Goal: Task Accomplishment & Management: Manage account settings

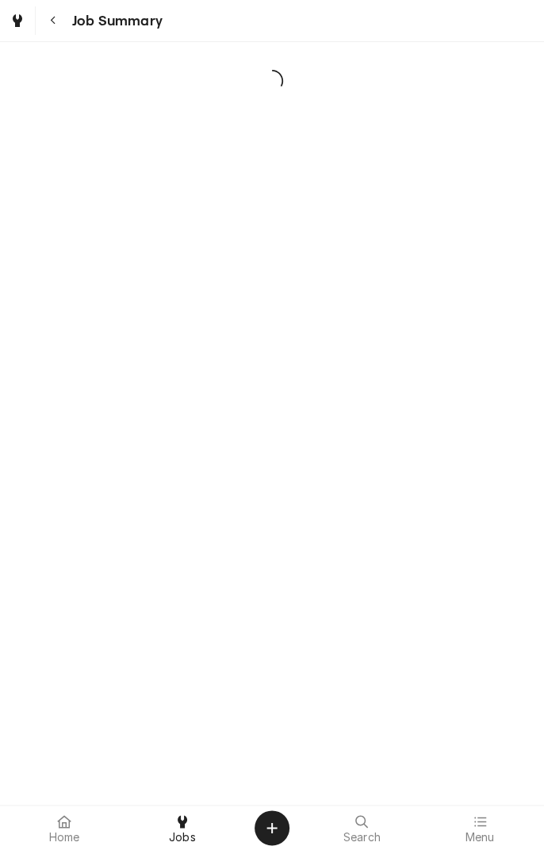
click at [58, 25] on div "Navigate back" at bounding box center [53, 21] width 16 height 16
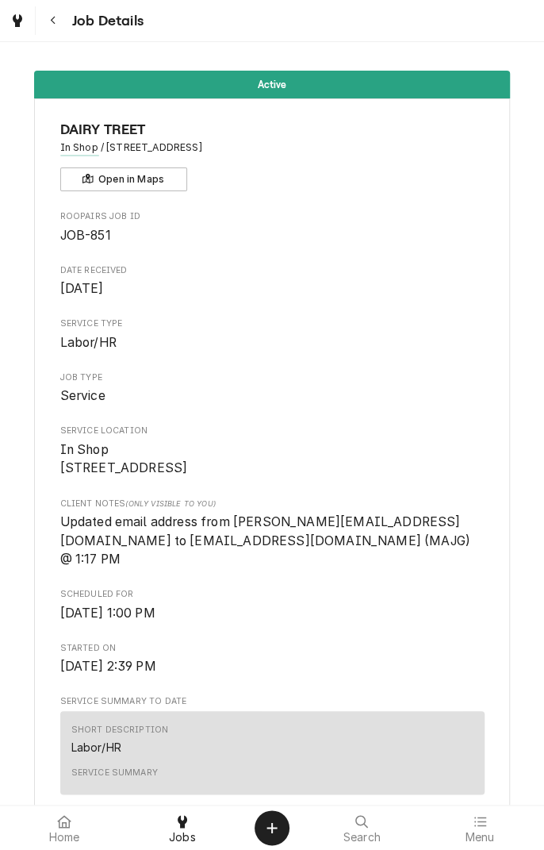
click at [64, 25] on button "Navigate back" at bounding box center [53, 20] width 29 height 29
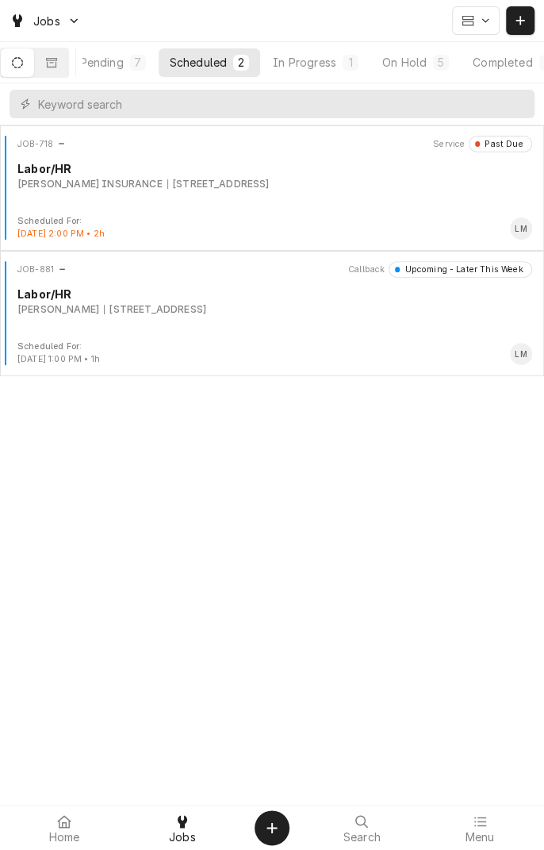
scroll to position [0, 109]
click at [425, 67] on div "On Hold" at bounding box center [404, 62] width 44 height 17
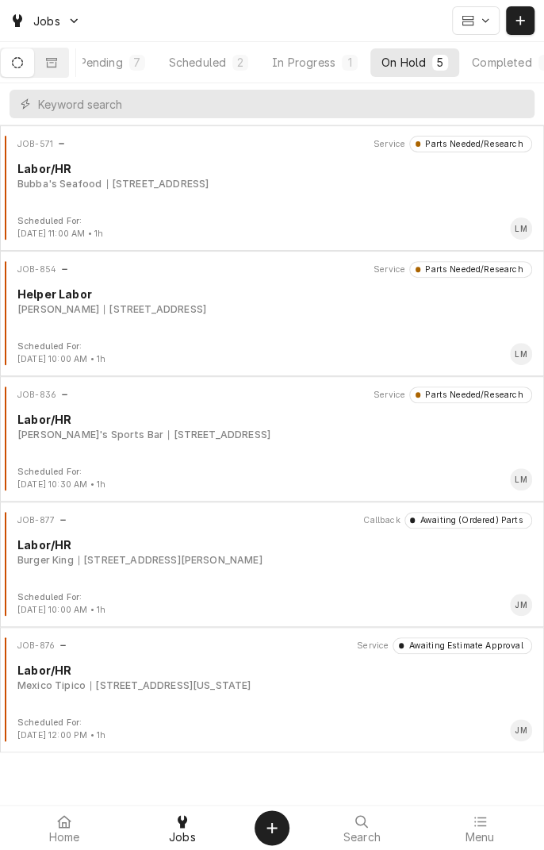
click at [161, 693] on div "JOB-876 Service Awaiting Estimate Approval Labor/HR Mexico Tipico 421 N Virgini…" at bounding box center [272, 676] width 532 height 79
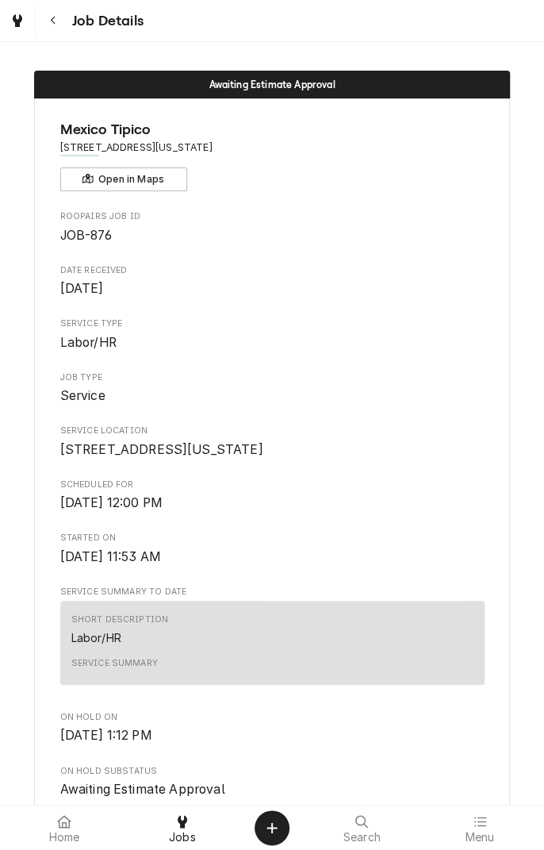
click at [60, 29] on button "Navigate back" at bounding box center [53, 20] width 29 height 29
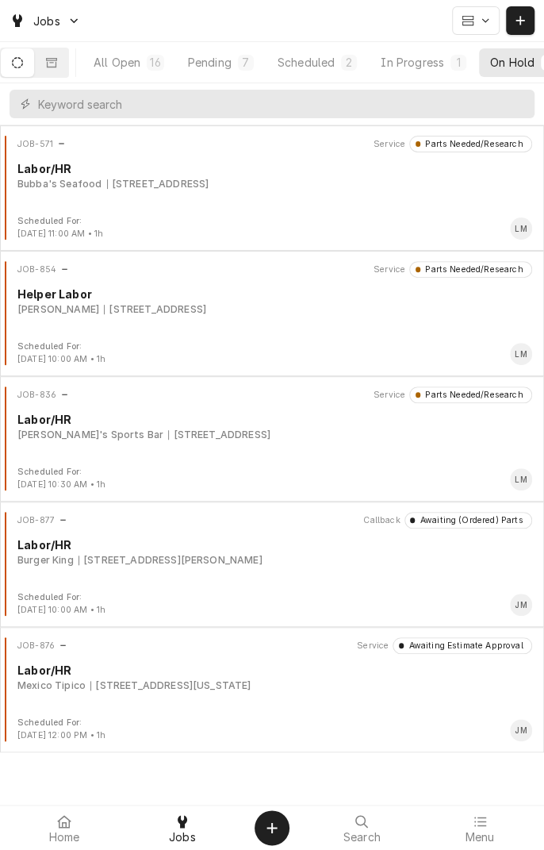
click at [62, 71] on button "Dynamic Content Wrapper" at bounding box center [51, 62] width 33 height 29
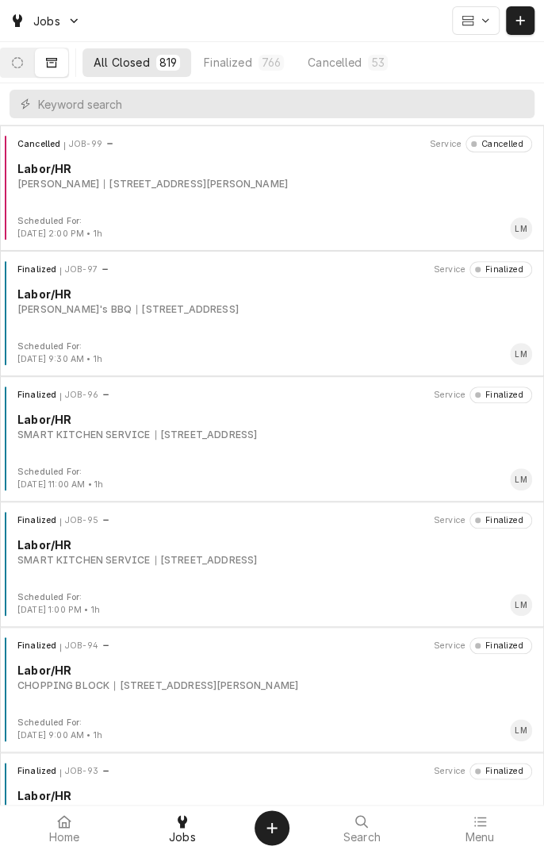
click at [21, 74] on button "Dynamic Content Wrapper" at bounding box center [17, 62] width 33 height 29
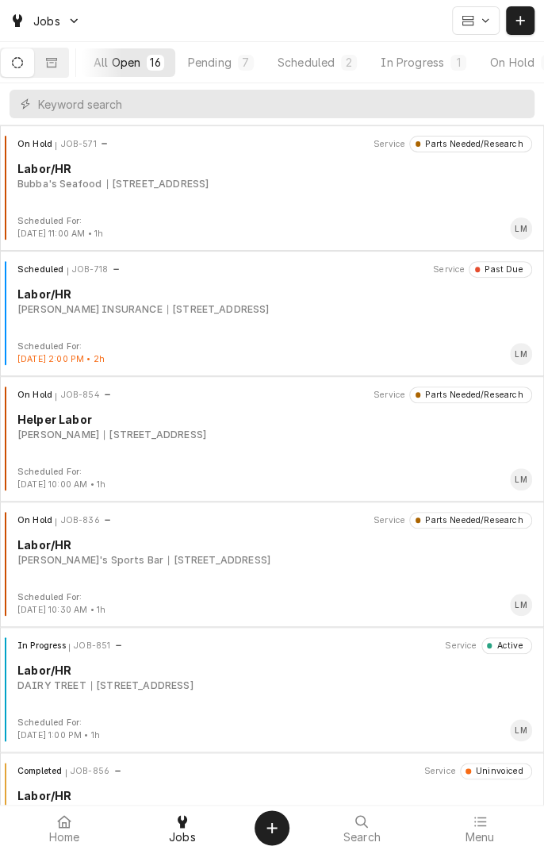
scroll to position [0, 148]
click at [474, 64] on div "Completed" at bounding box center [471, 62] width 60 height 17
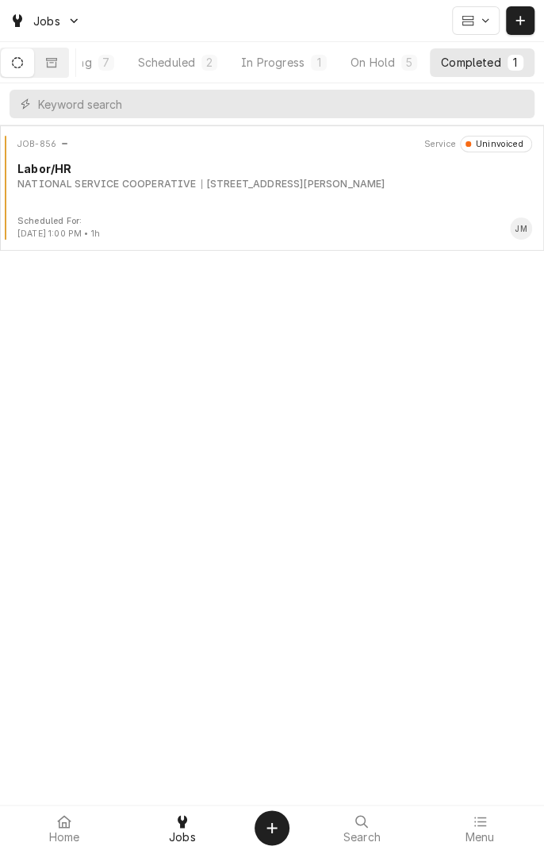
click at [481, 632] on div "JOB-856 Service Uninvoiced Labor/HR NATIONAL SERVICE COOPERATIVE 6410 N Navarro…" at bounding box center [272, 487] width 544 height 724
click at [60, 71] on button "Dynamic Content Wrapper" at bounding box center [51, 62] width 33 height 29
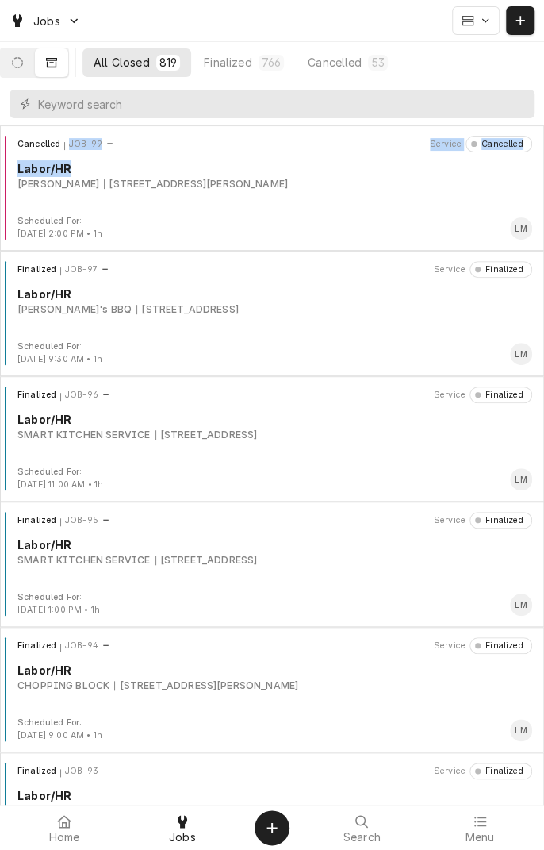
scroll to position [0, 0]
click at [374, 232] on div "Scheduled For: May 17th, 2024 - 2:00 PM • 1h LM" at bounding box center [272, 227] width 532 height 25
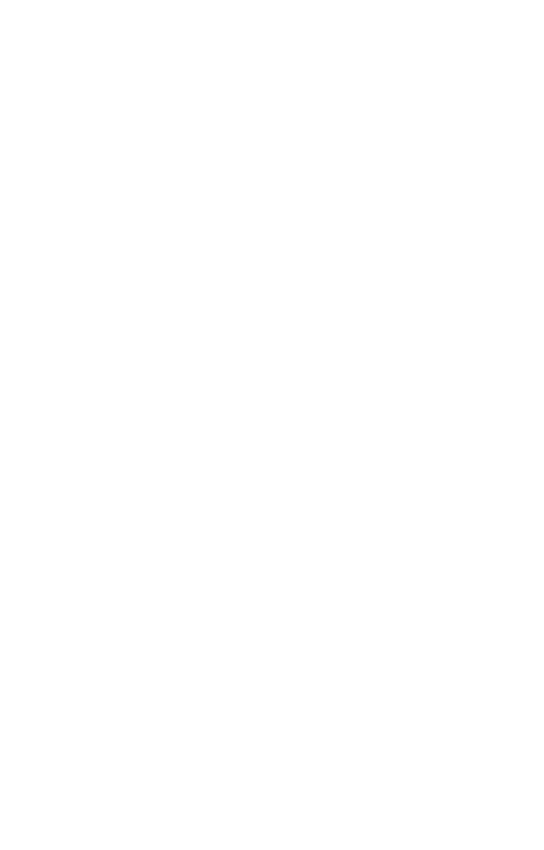
click at [56, 63] on div "Dynamic Content Wrapper" at bounding box center [272, 425] width 544 height 850
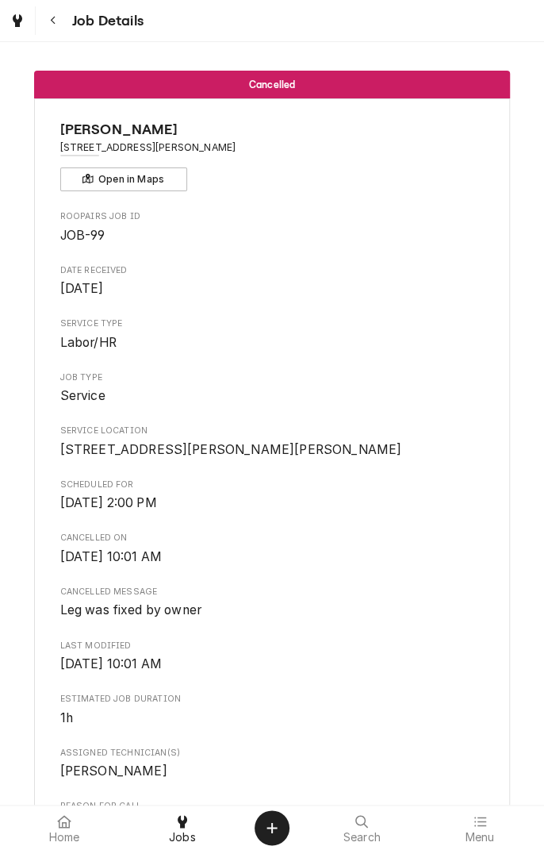
click at [52, 21] on icon "Navigate back" at bounding box center [53, 20] width 7 height 11
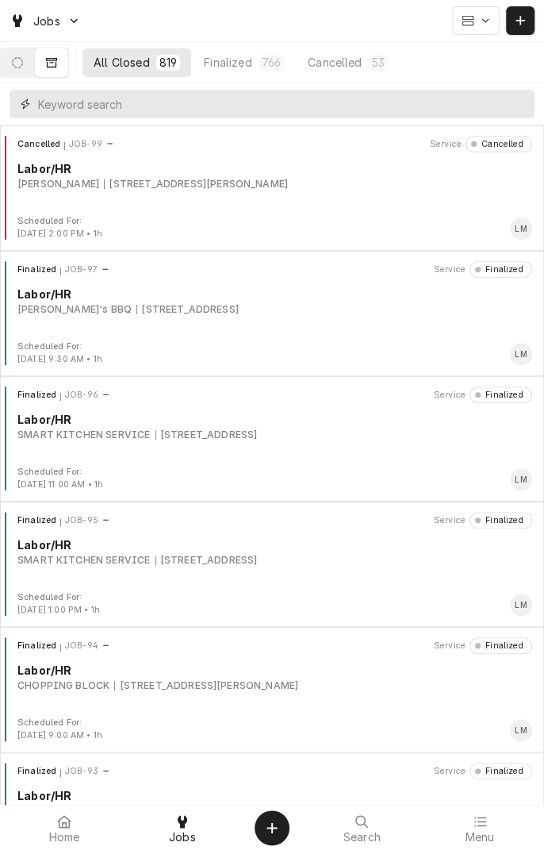
click at [248, 109] on input "Dynamic Content Wrapper" at bounding box center [282, 104] width 489 height 29
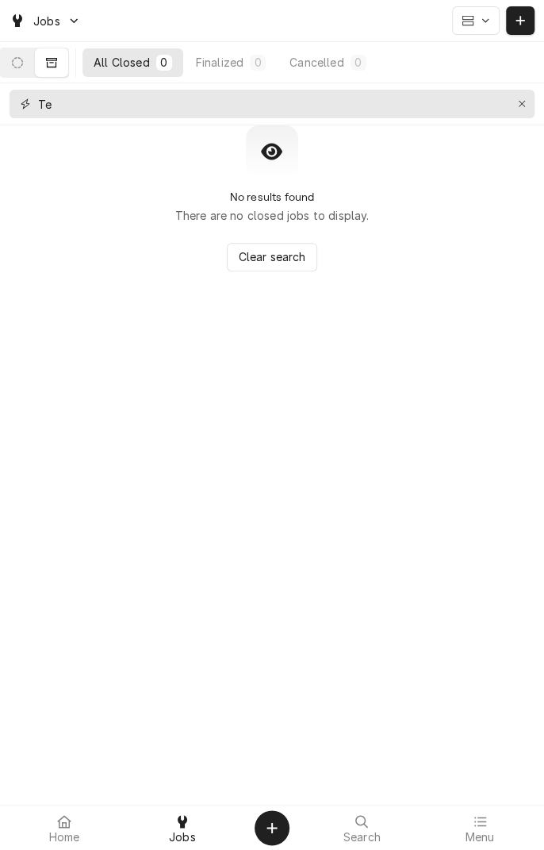
type input "T"
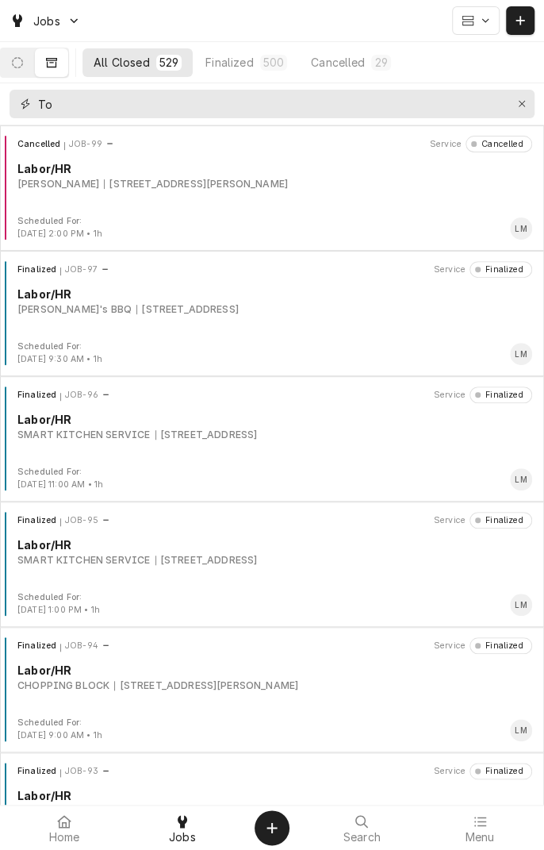
type input "T"
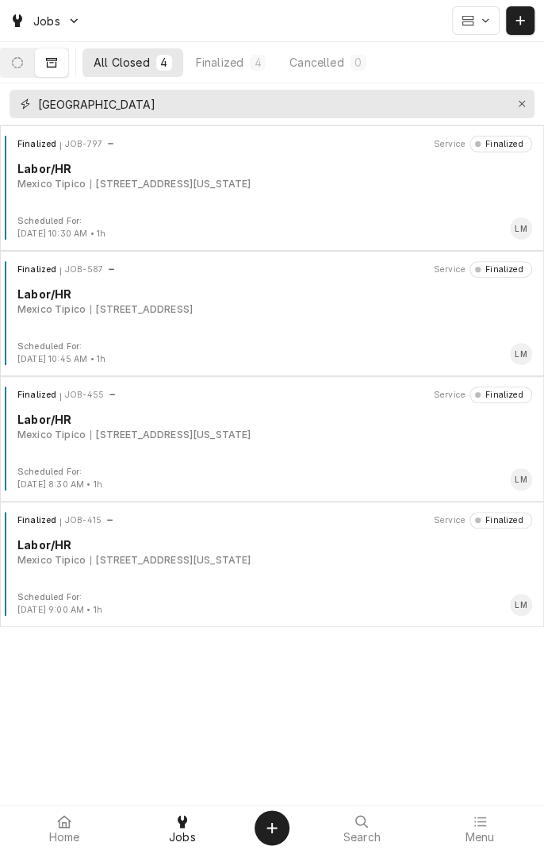
type input "[GEOGRAPHIC_DATA]"
click at [172, 191] on div "Finalized JOB-797 Service Finalized Labor/HR [GEOGRAPHIC_DATA] Tipico [STREET_A…" at bounding box center [272, 175] width 532 height 79
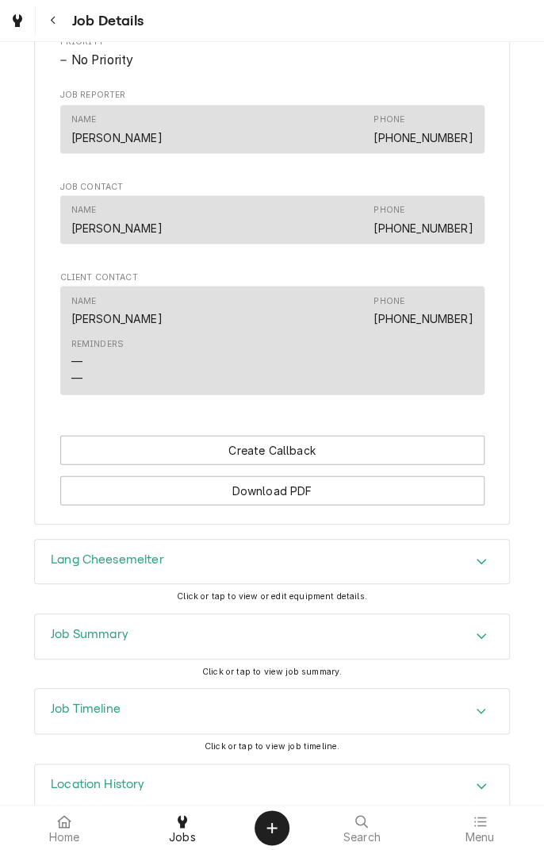
scroll to position [892, 0]
click at [479, 644] on div "Accordion Header" at bounding box center [482, 634] width 24 height 19
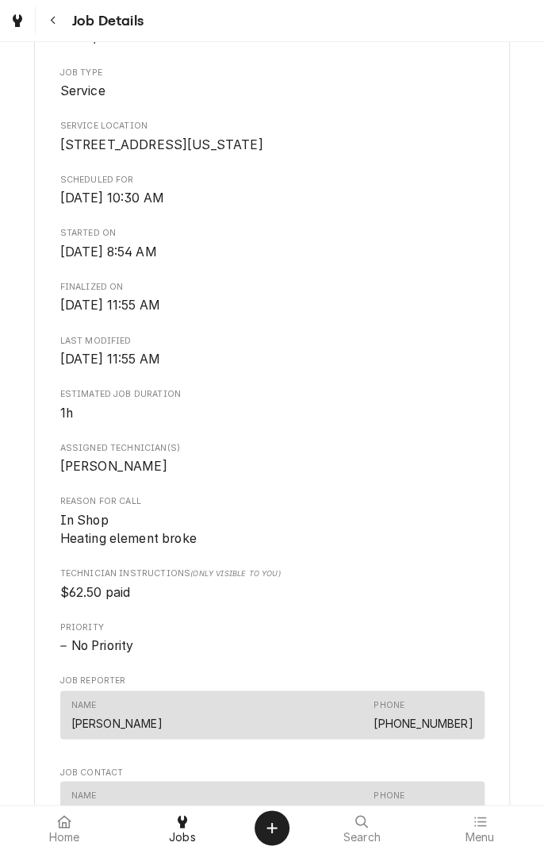
scroll to position [0, 0]
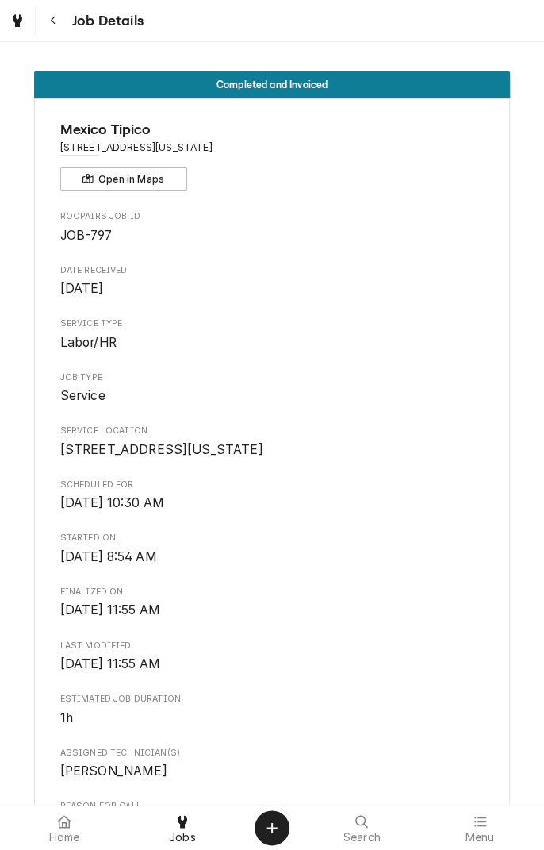
click at [52, 20] on icon "Navigate back" at bounding box center [53, 20] width 7 height 11
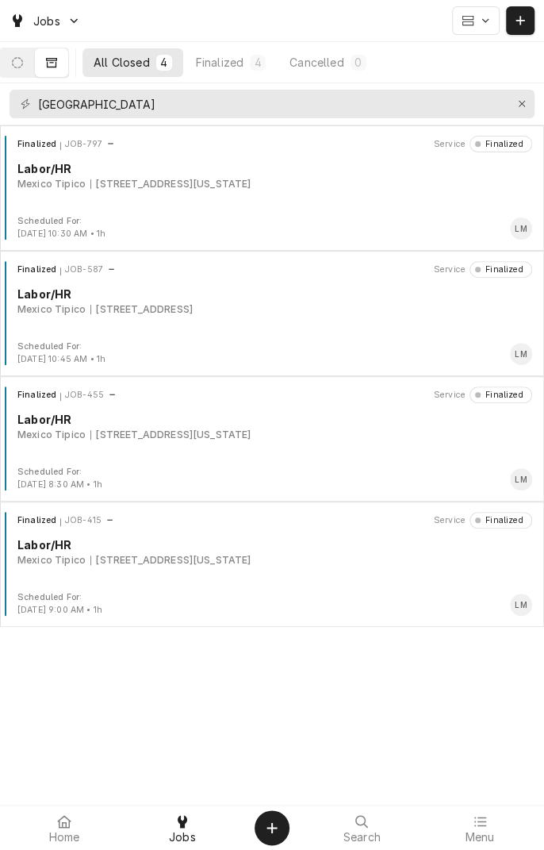
click at [235, 192] on div "Finalized JOB-797 Service Finalized Labor/HR Mexico Tipico 421 N Virginia St, P…" at bounding box center [272, 175] width 532 height 79
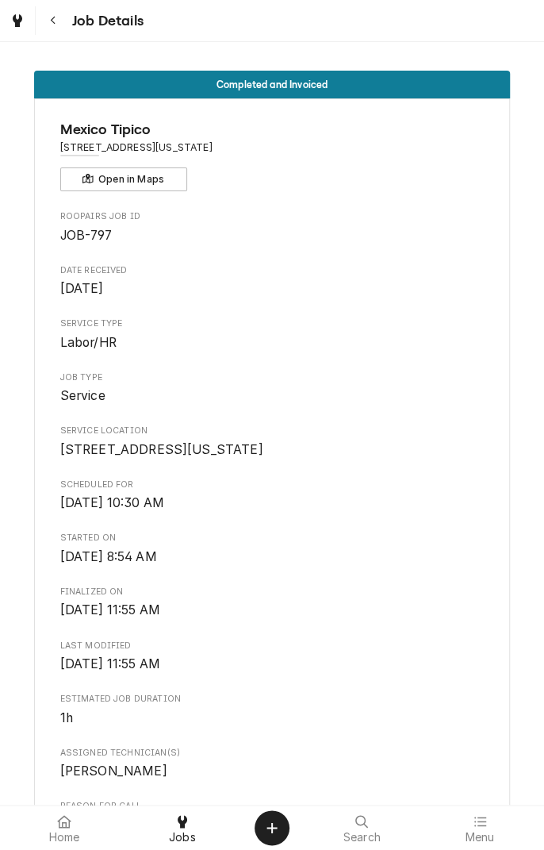
click at [62, 832] on span "Home" at bounding box center [64, 837] width 31 height 13
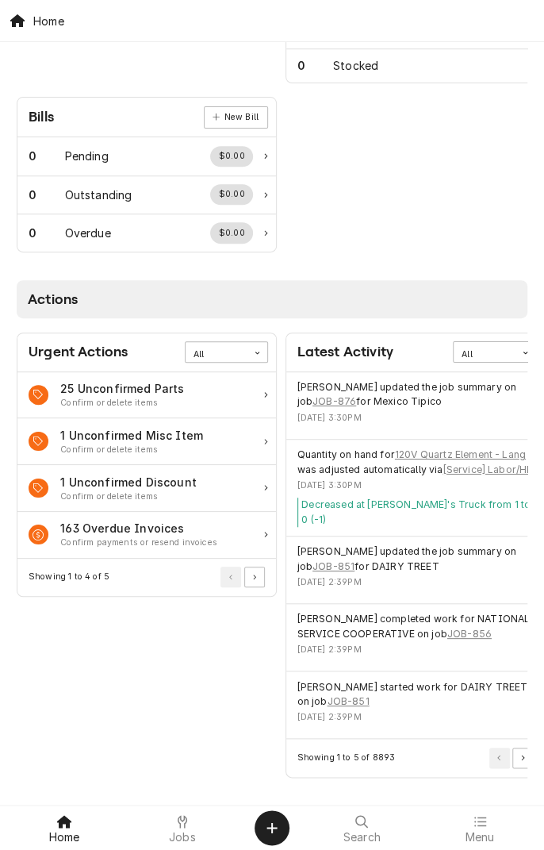
scroll to position [679, 0]
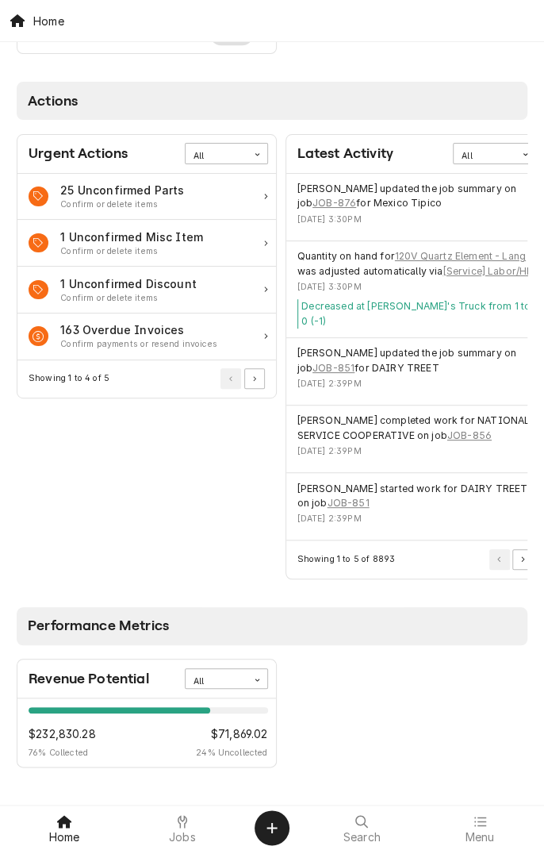
click at [194, 827] on div "Jobs" at bounding box center [183, 828] width 110 height 32
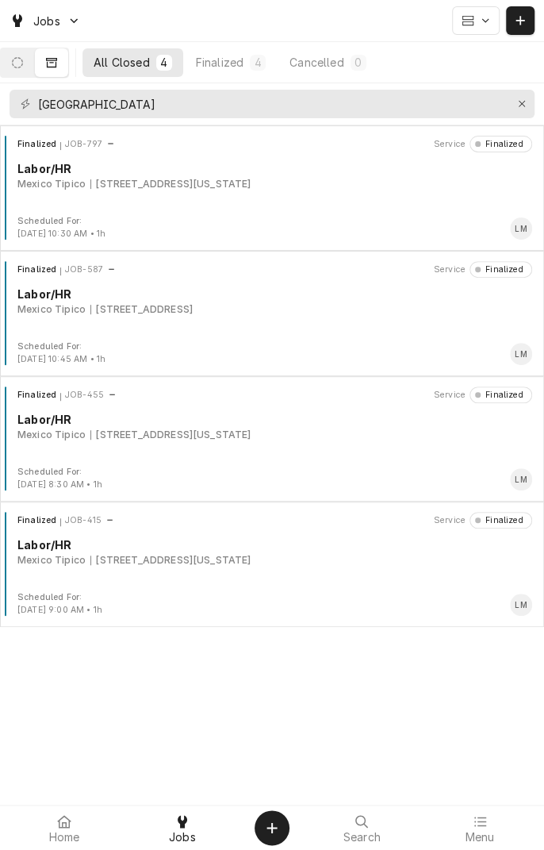
click at [519, 125] on div "Finalized JOB-797 Service Finalized Labor/HR [GEOGRAPHIC_DATA] Tipico [STREET_A…" at bounding box center [272, 187] width 544 height 125
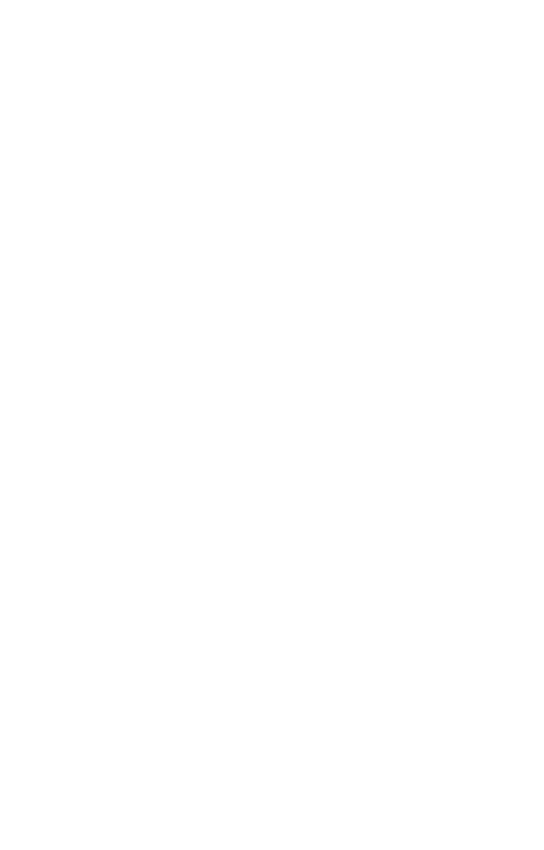
click at [516, 113] on div "Dynamic Content Wrapper" at bounding box center [272, 425] width 544 height 850
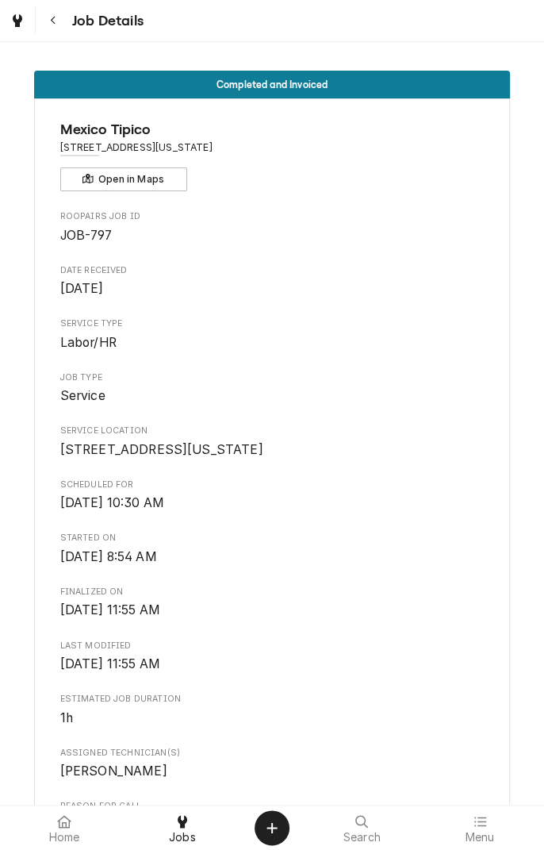
click at [67, 832] on span "Home" at bounding box center [64, 837] width 31 height 13
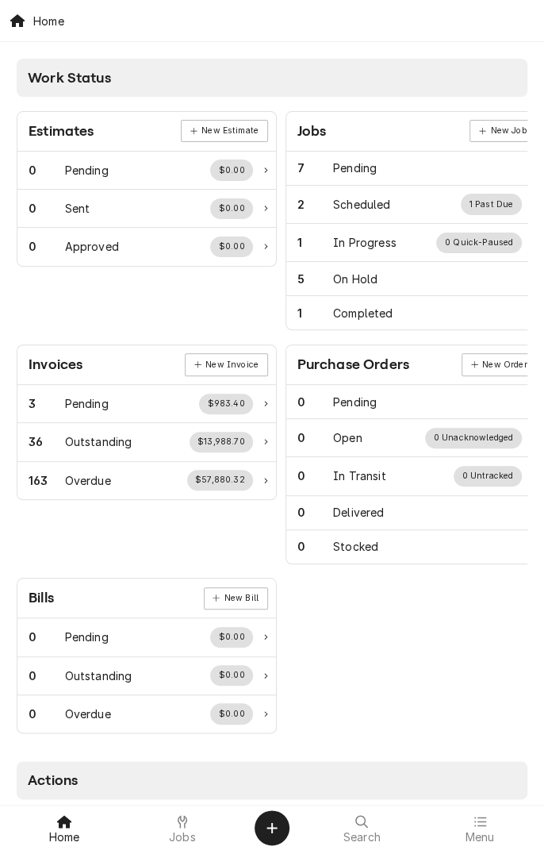
click at [130, 366] on div "Invoices New Invoice" at bounding box center [146, 365] width 259 height 40
click at [201, 838] on div "Jobs" at bounding box center [183, 828] width 110 height 32
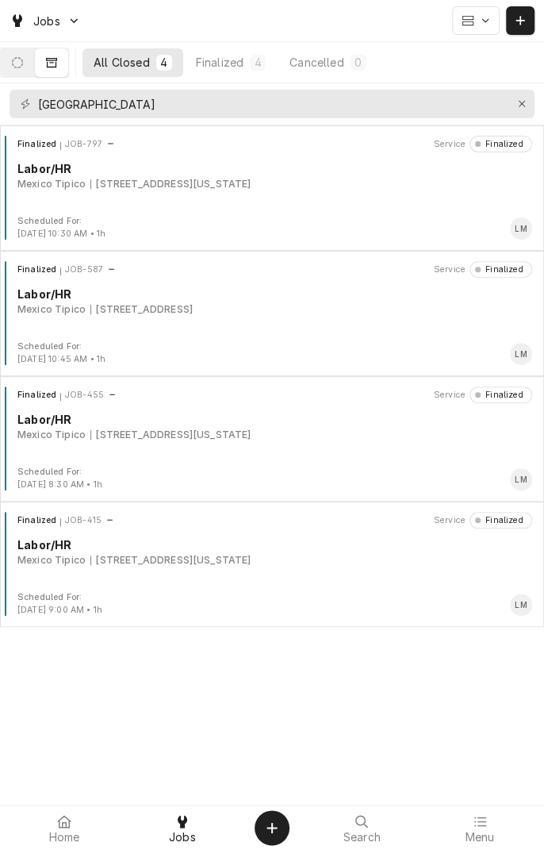
click at [317, 162] on div "Labor/HR" at bounding box center [274, 168] width 515 height 17
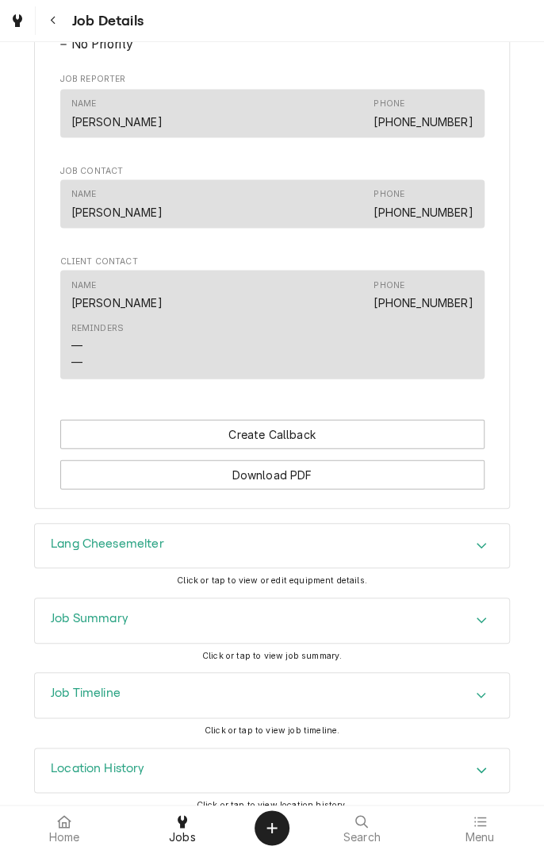
scroll to position [940, 0]
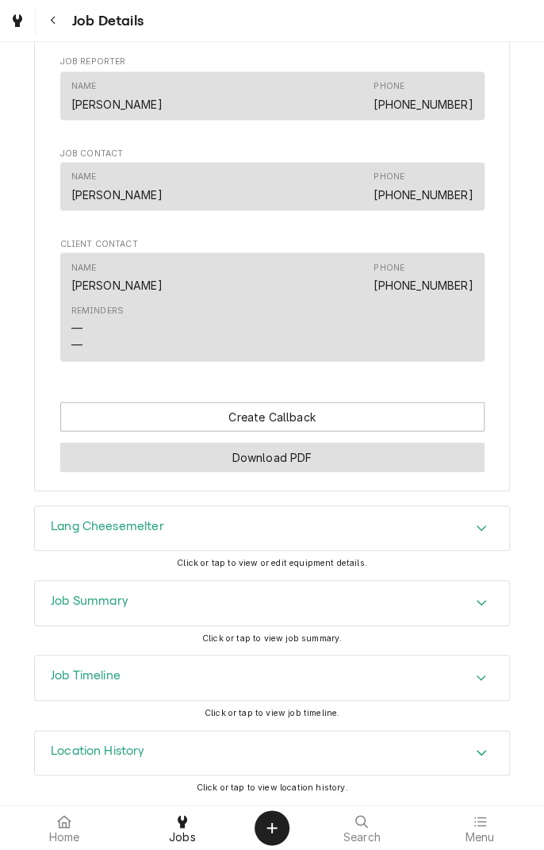
click at [306, 470] on button "Download PDF" at bounding box center [272, 456] width 425 height 29
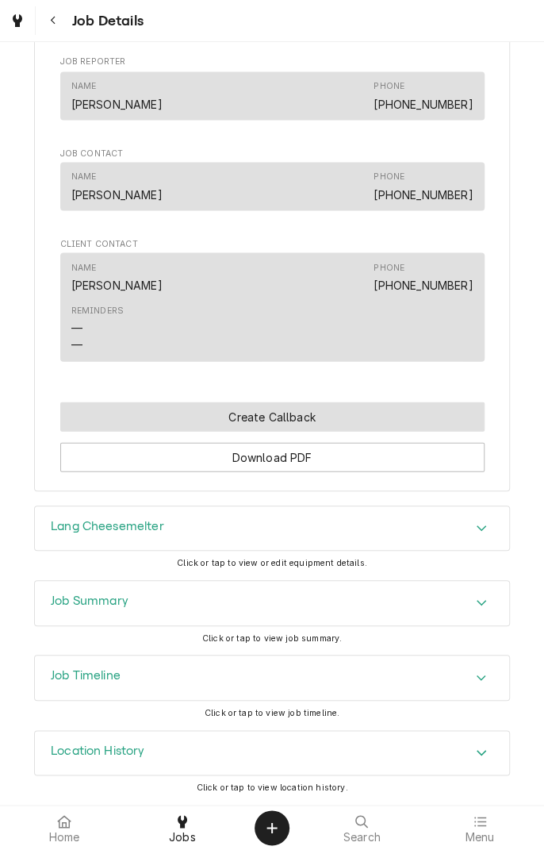
click at [335, 423] on button "Create Callback" at bounding box center [272, 416] width 425 height 29
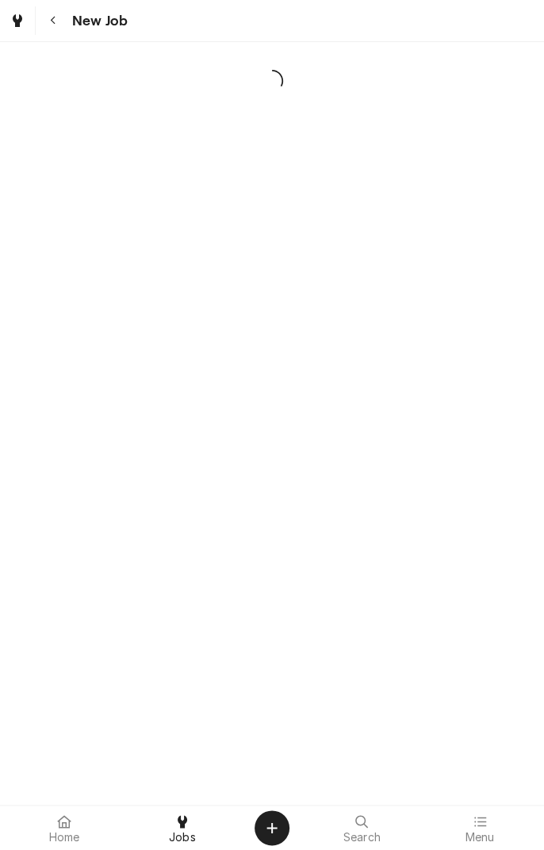
click at [52, 20] on icon "Navigate back" at bounding box center [53, 20] width 7 height 11
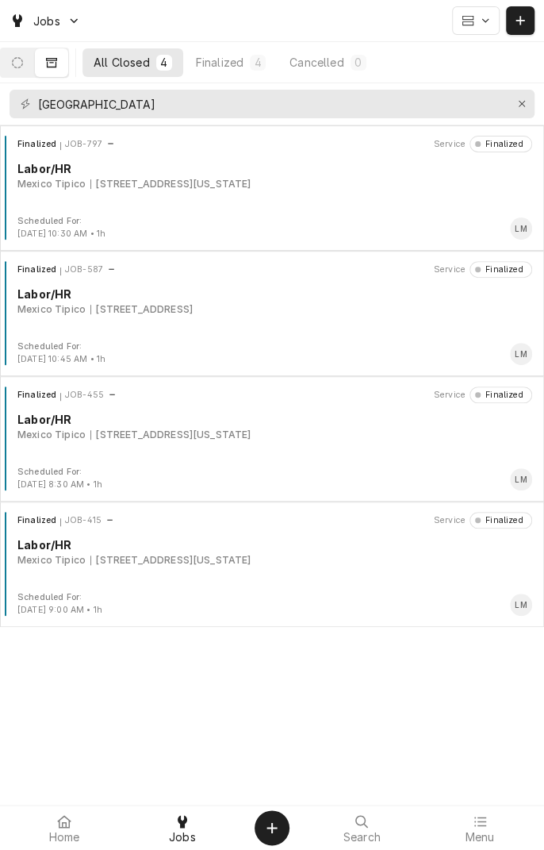
click at [190, 194] on div "Finalized JOB-797 Service Finalized Labor/HR [GEOGRAPHIC_DATA] Tipico [STREET_A…" at bounding box center [272, 175] width 532 height 79
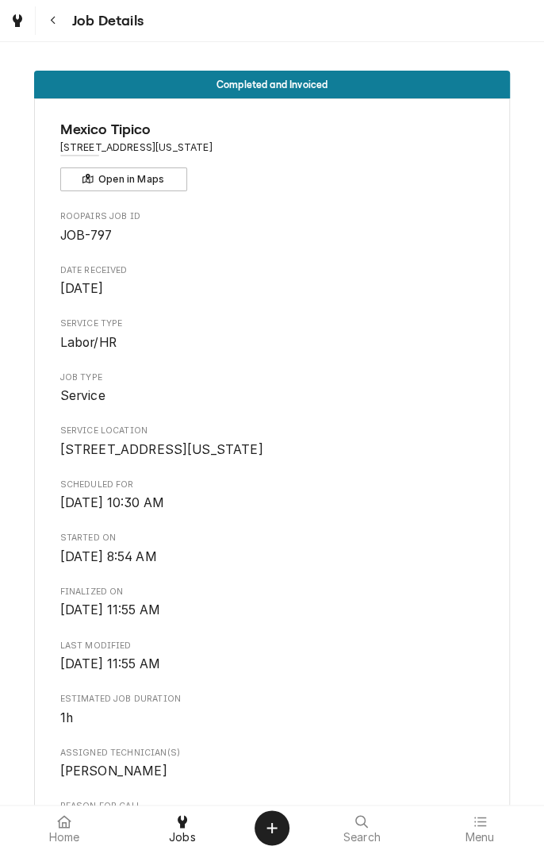
click at [67, 26] on button "Navigate back" at bounding box center [53, 20] width 29 height 29
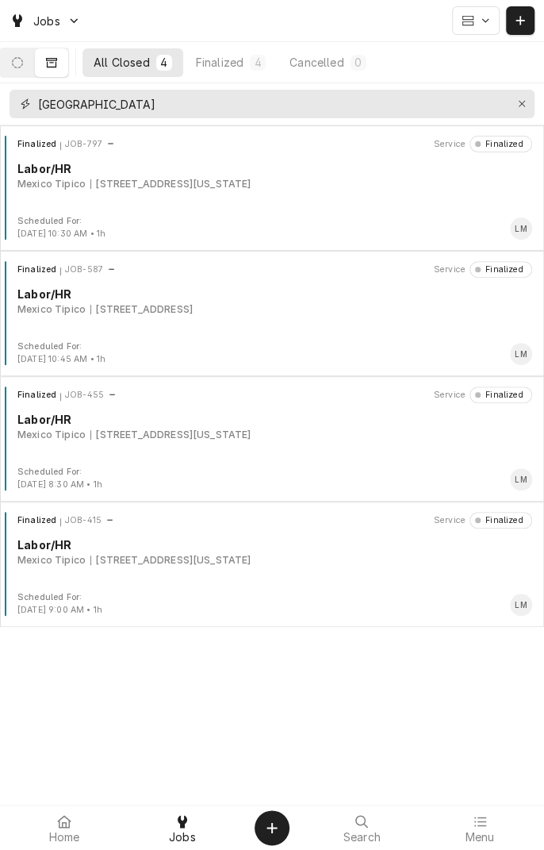
click at [518, 103] on icon "Erase input" at bounding box center [522, 103] width 9 height 11
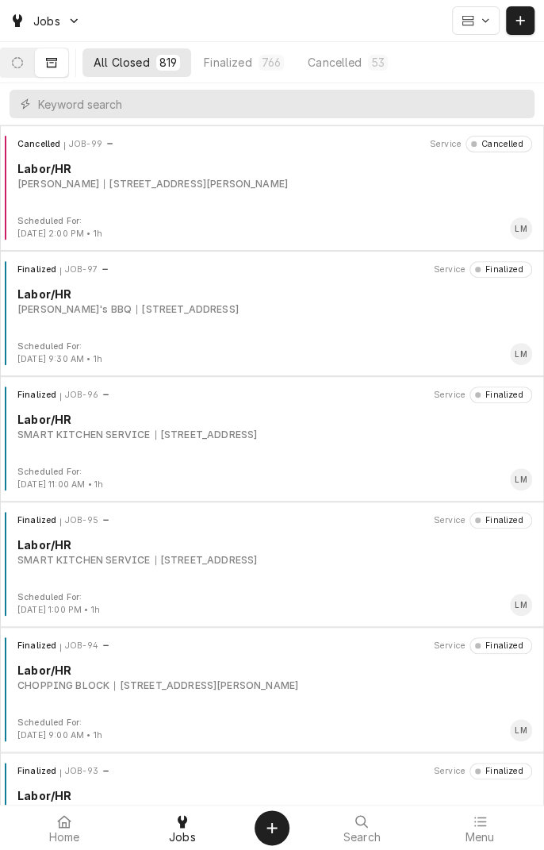
click at [23, 64] on icon "Dynamic Content Wrapper" at bounding box center [17, 62] width 11 height 11
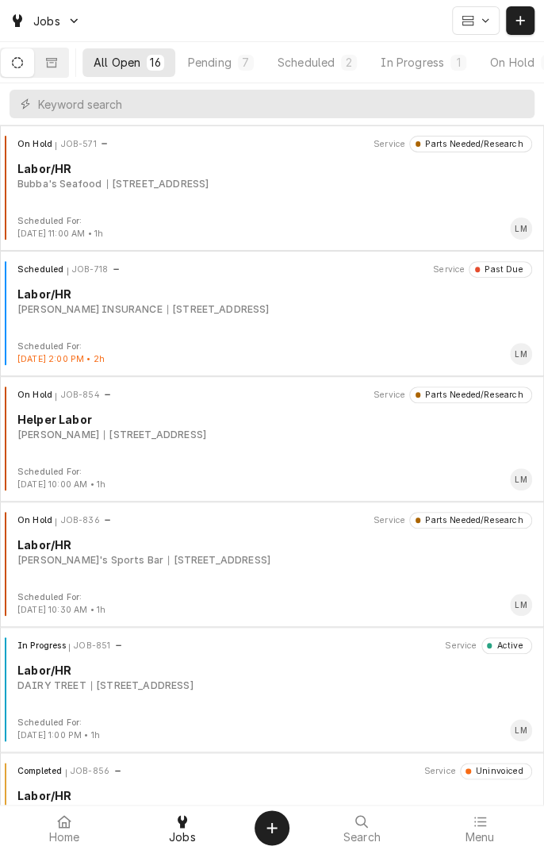
click at [439, 68] on div "In Progress" at bounding box center [412, 62] width 63 height 17
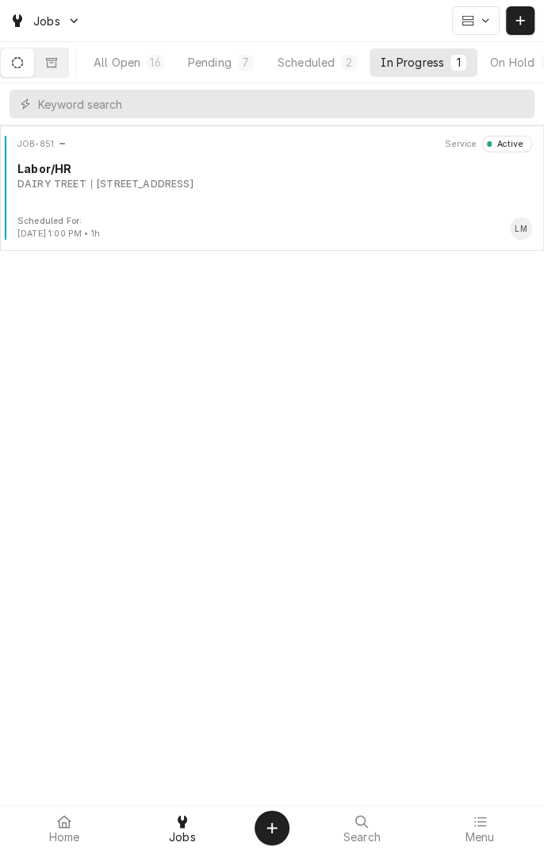
click at [194, 181] on div "1604 Houston Hwy, Victoria, TX 77901" at bounding box center [142, 184] width 102 height 14
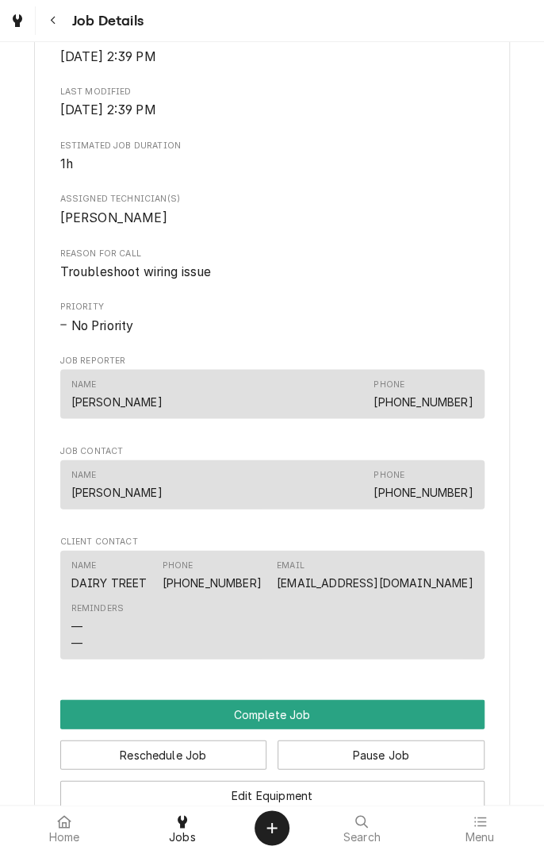
scroll to position [795, 0]
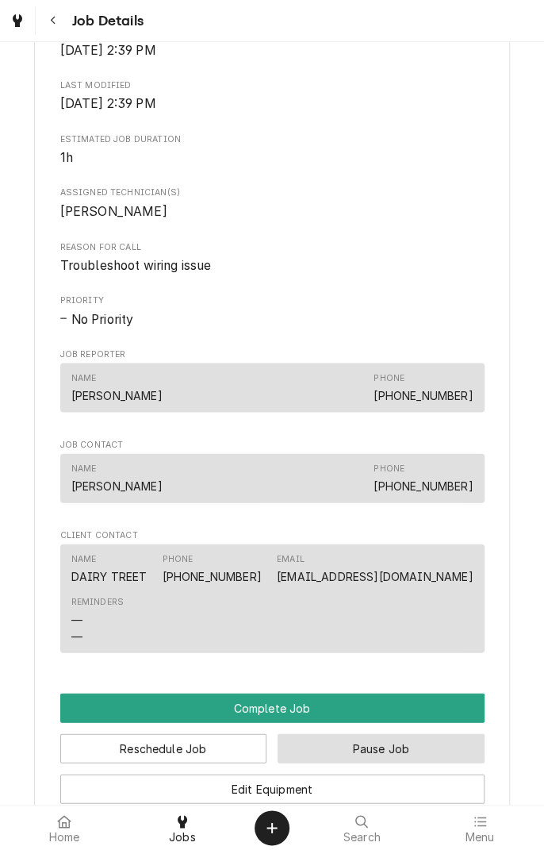
click at [401, 746] on button "Pause Job" at bounding box center [381, 747] width 207 height 29
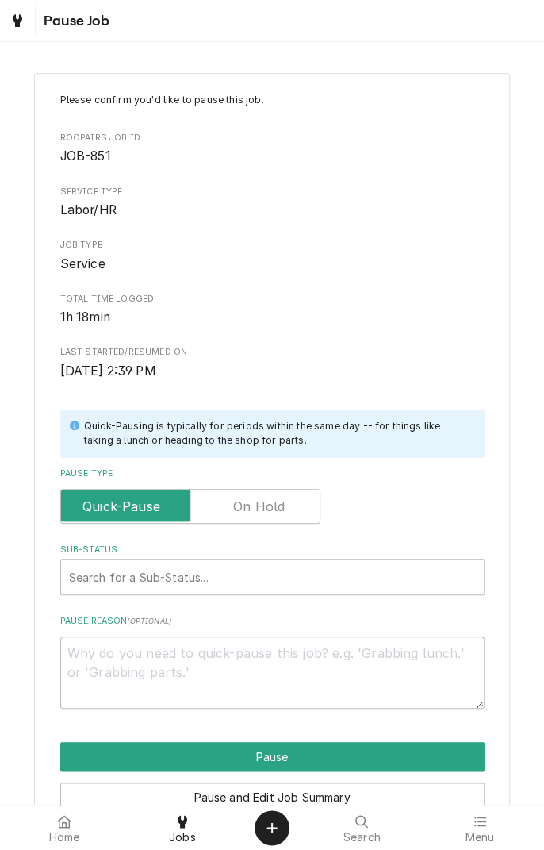
click at [281, 499] on label "Pause Type" at bounding box center [190, 506] width 260 height 35
click at [281, 499] on input "Pause Type" at bounding box center [190, 506] width 246 height 35
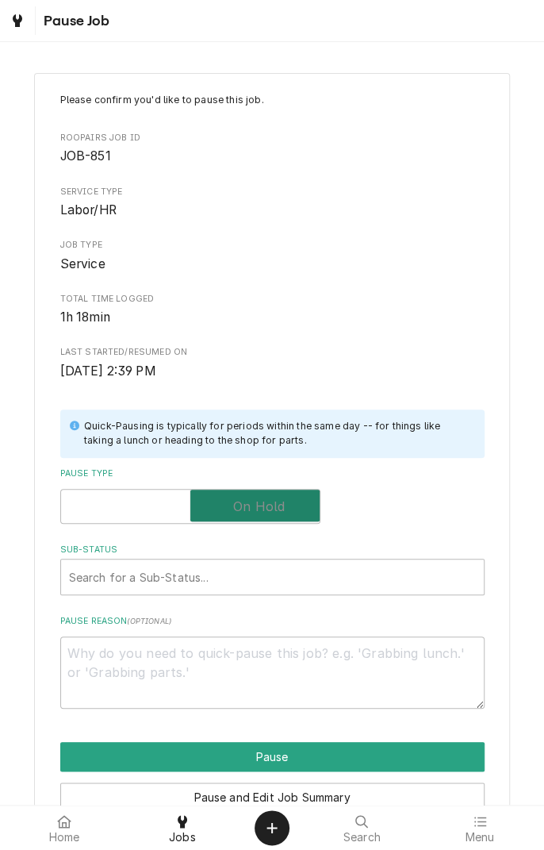
checkbox input "true"
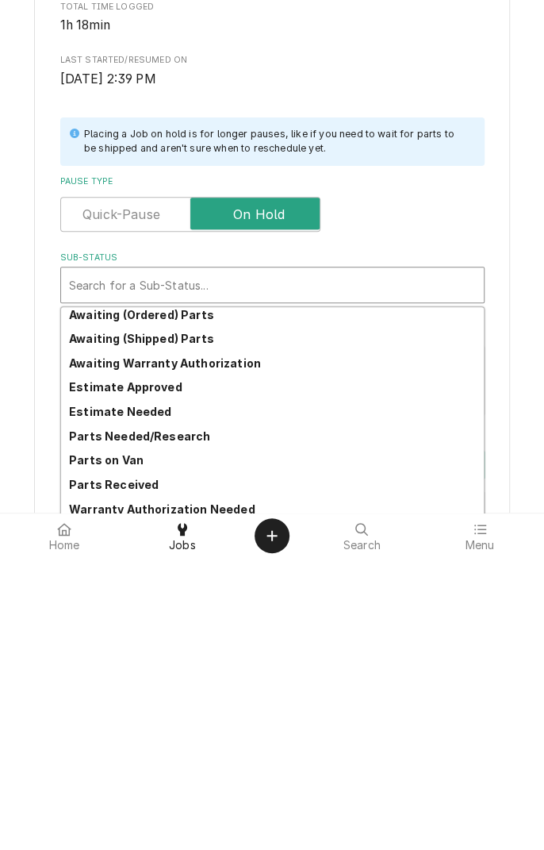
scroll to position [81, 0]
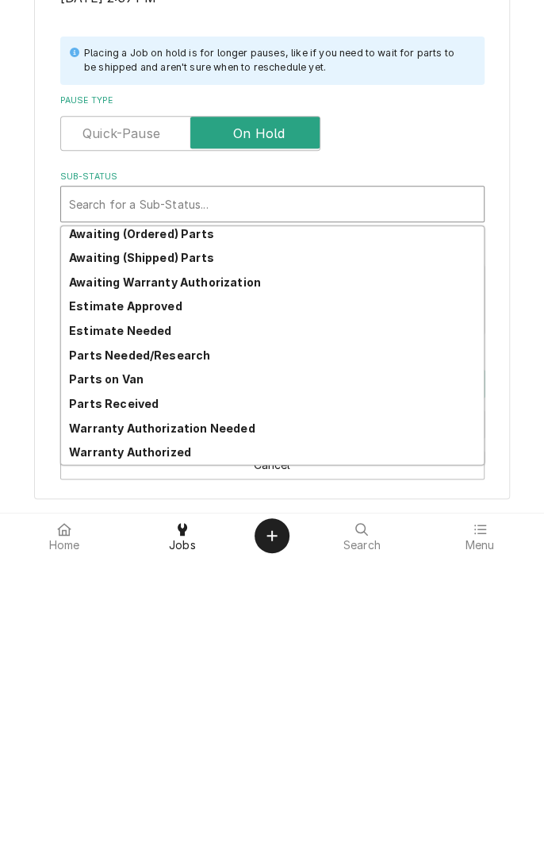
click at [202, 644] on div "Parts Needed/Research" at bounding box center [272, 647] width 423 height 25
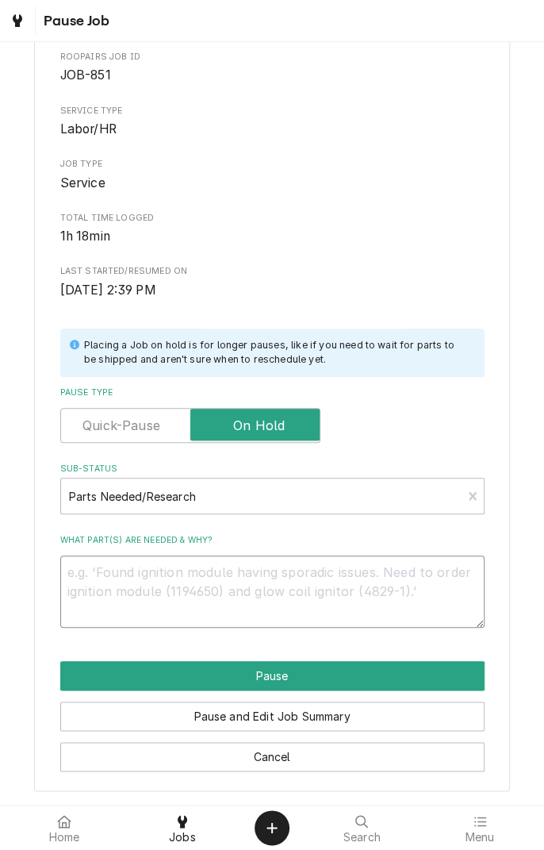
click at [265, 570] on textarea "What part(s) are needed & why?" at bounding box center [272, 590] width 425 height 71
type textarea "x"
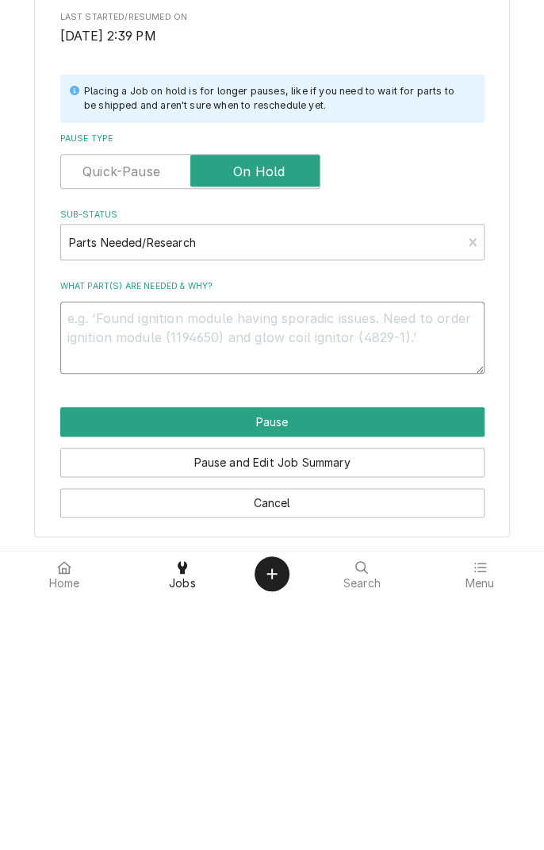
type textarea "8"
type textarea "x"
type textarea "8/"
type textarea "x"
type textarea "8/2"
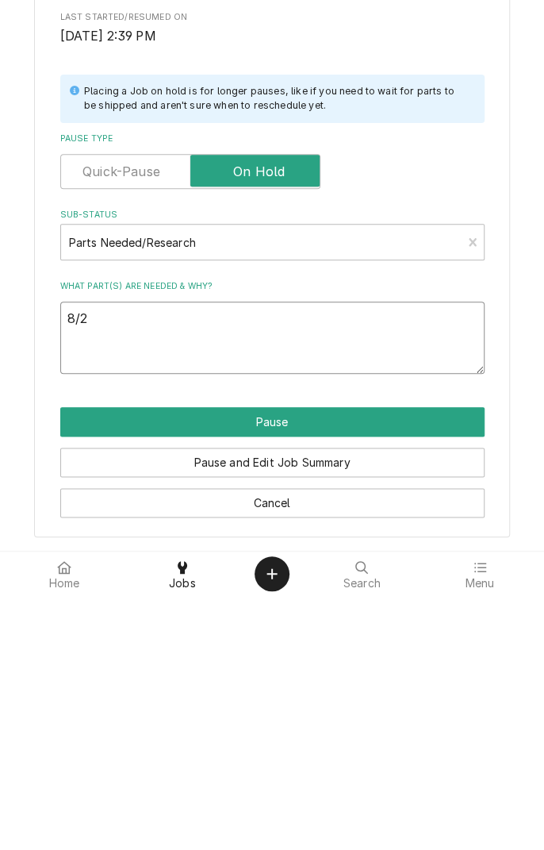
type textarea "x"
type textarea "8/29"
type textarea "x"
type textarea "8/29/"
type textarea "x"
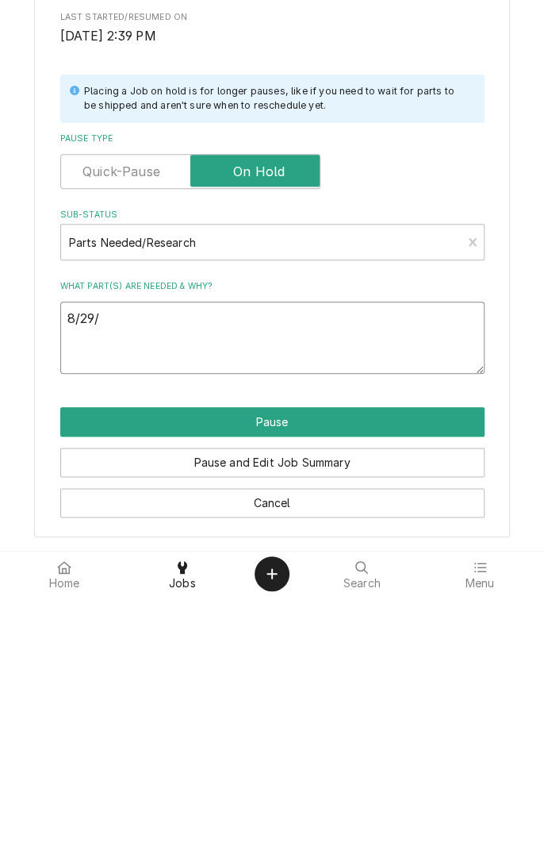
type textarea "8/29/2"
type textarea "x"
type textarea "8/29/25"
type textarea "x"
type textarea "8/29/25"
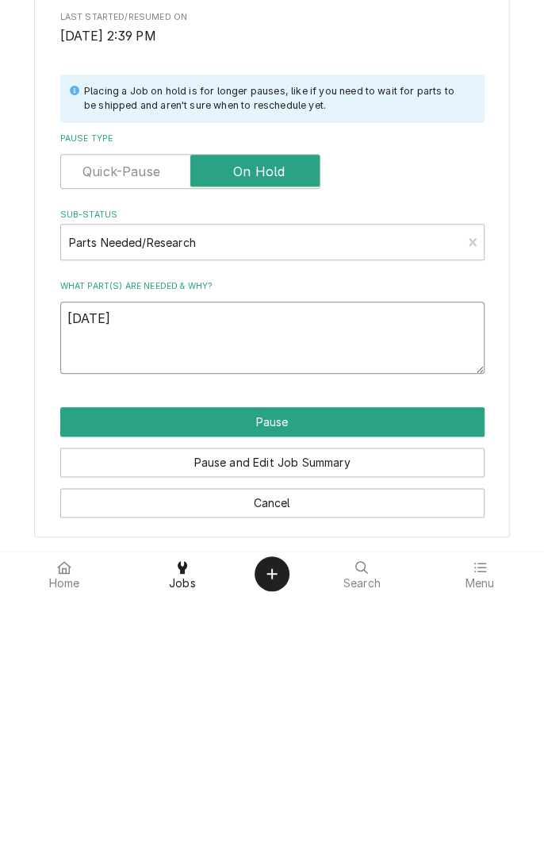
type textarea "x"
type textarea "8/29/25 E"
type textarea "x"
type textarea "8/29/25 EO"
type textarea "x"
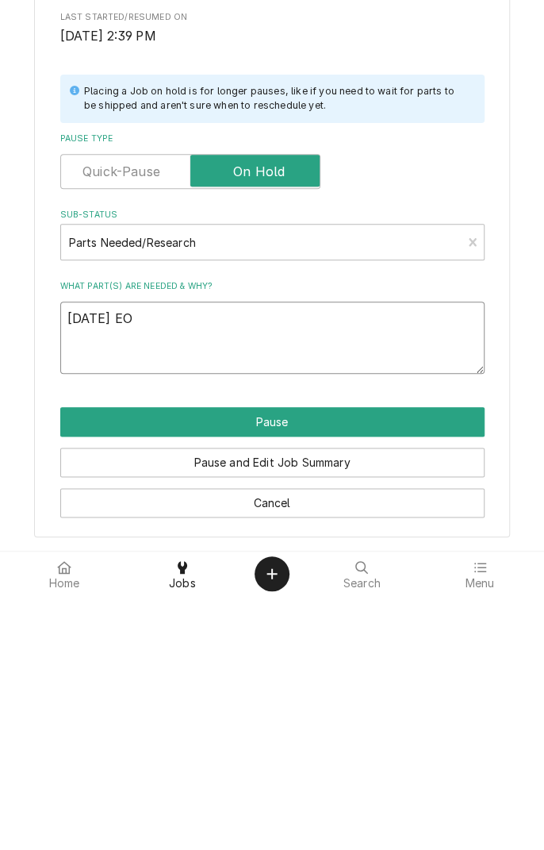
type textarea "8/29/25 EOD"
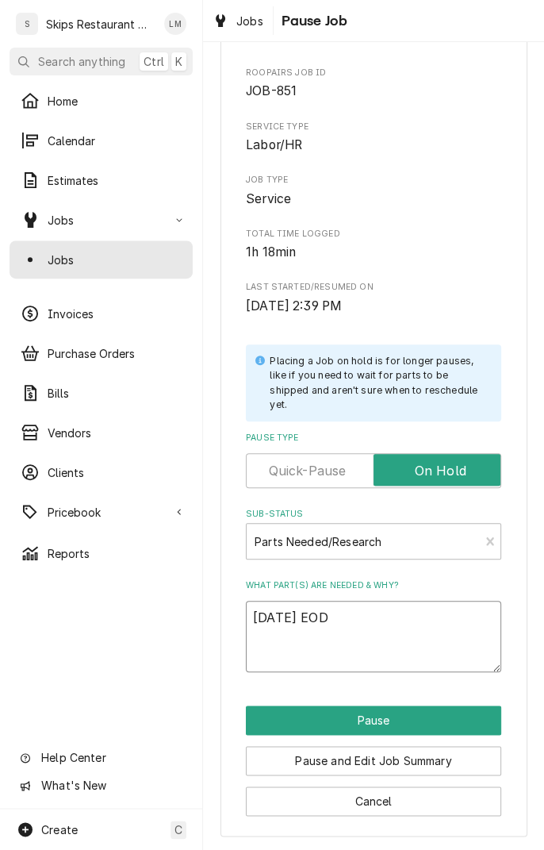
scroll to position [36, 0]
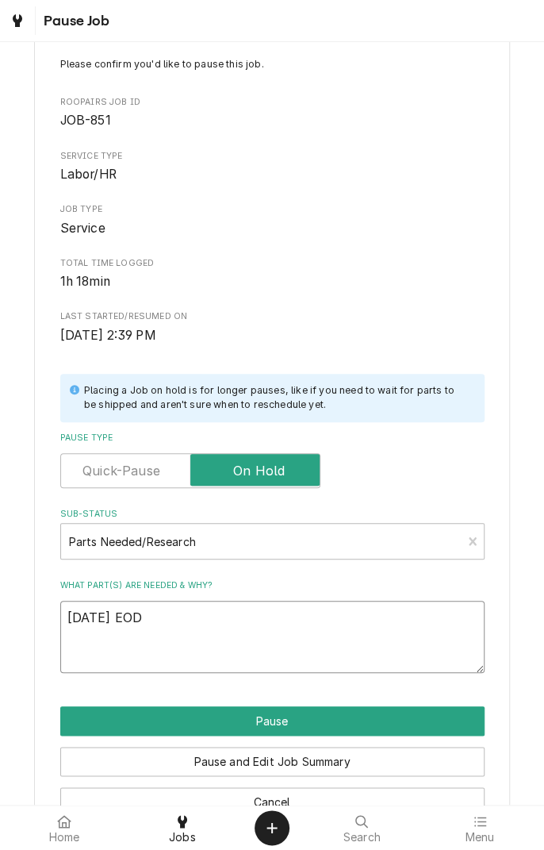
click at [338, 625] on textarea "8/29/25 EOD" at bounding box center [272, 636] width 425 height 71
type textarea "x"
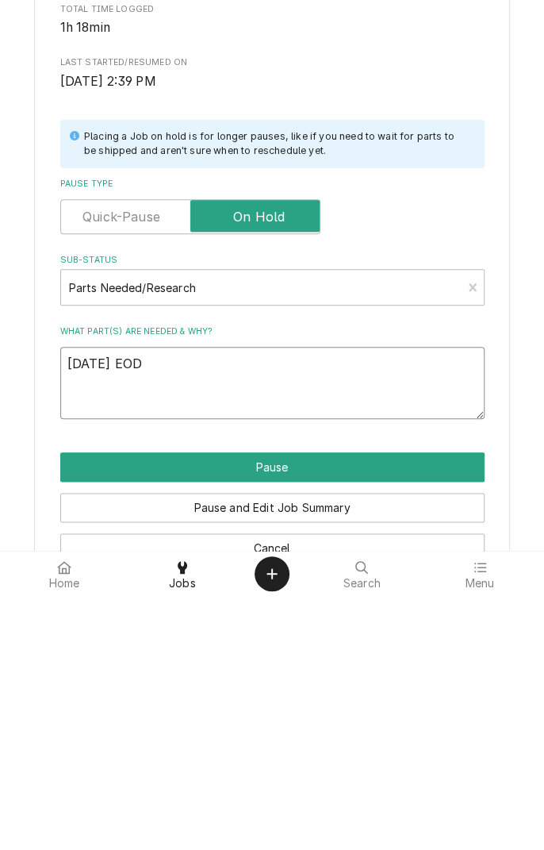
type textarea "8/29/25 EO"
type textarea "x"
type textarea "8/29/25 EOB"
type textarea "x"
type textarea "8/29/25 EO"
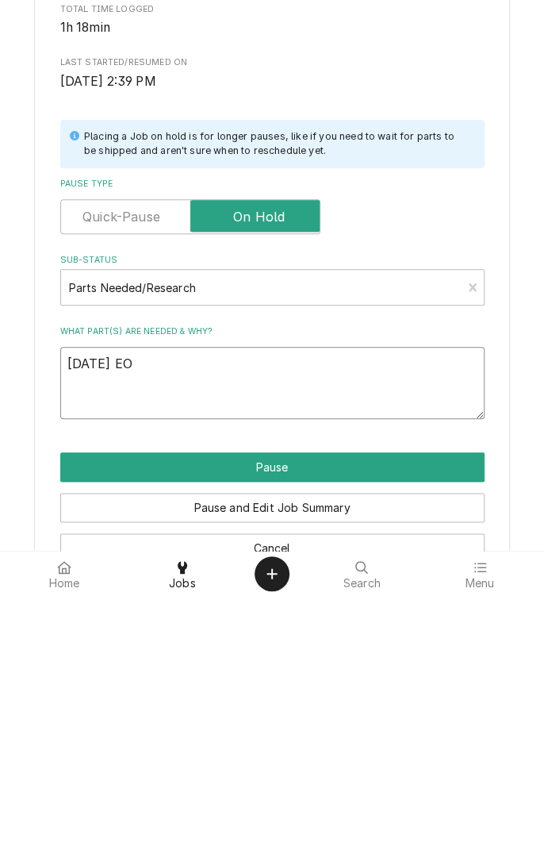
type textarea "x"
type textarea "8/29/25 E"
type textarea "x"
type textarea "8/29/25 En"
type textarea "x"
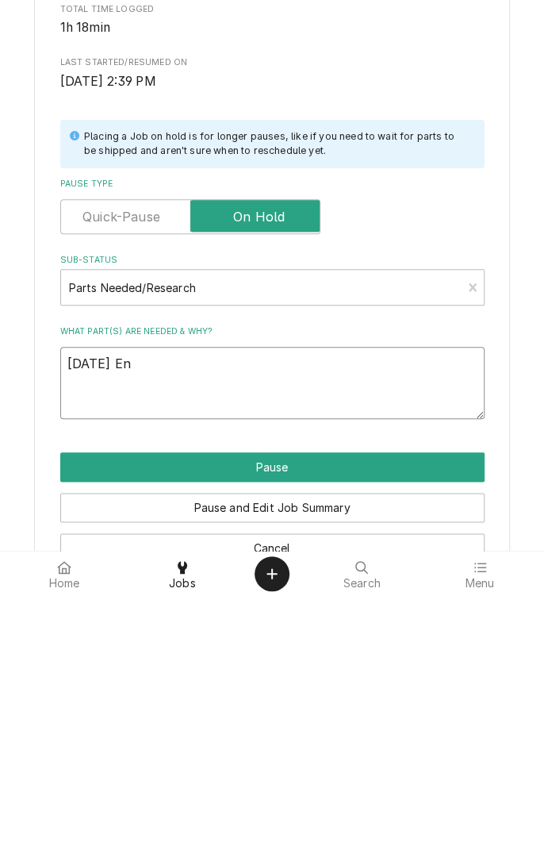
type textarea "8/29/25 End"
type textarea "x"
type textarea "8/29/25 End"
type textarea "x"
type textarea "8/29/25 End o"
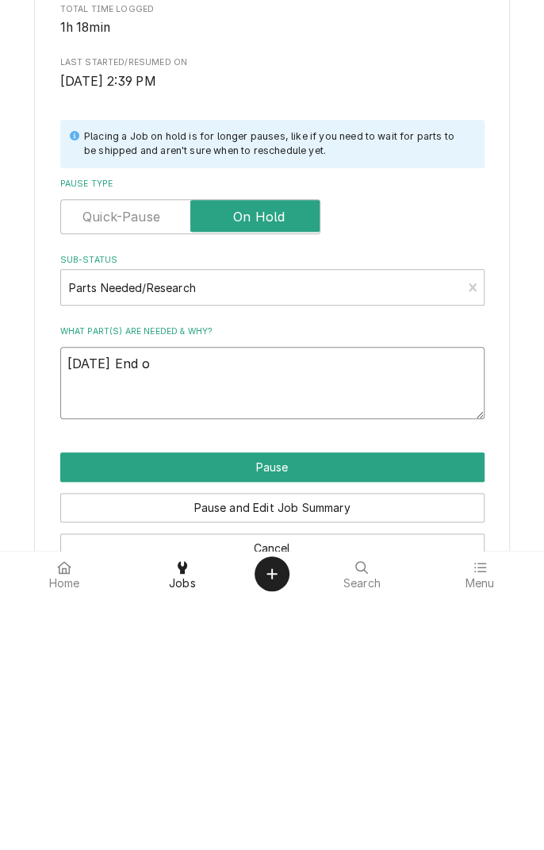
type textarea "x"
type textarea "8/29/25 End of"
type textarea "x"
type textarea "8/29/25 End of"
type textarea "x"
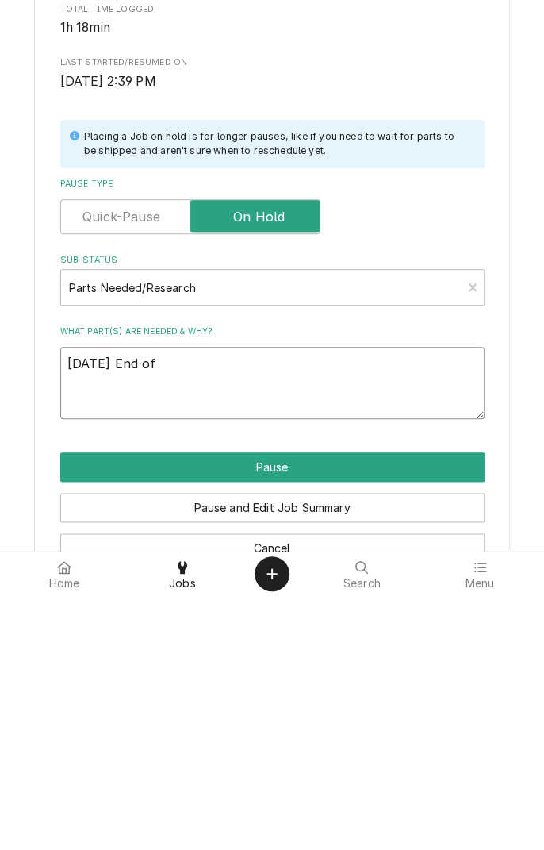
type textarea "8/29/25 End of b"
type textarea "x"
type textarea "8/29/25 End of bu"
type textarea "x"
type textarea "8/29/25 End of bus"
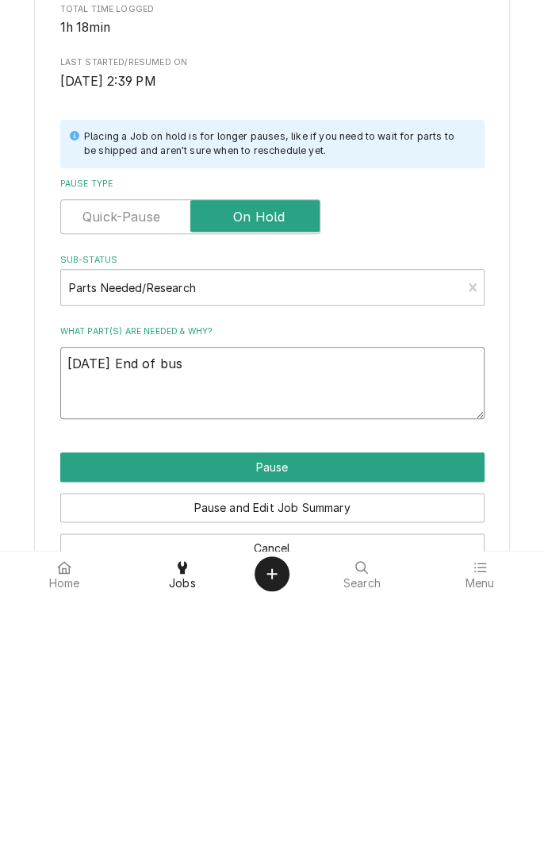
type textarea "x"
type textarea "8/29/25 End of busi"
type textarea "x"
type textarea "8/29/25 End of busin"
type textarea "x"
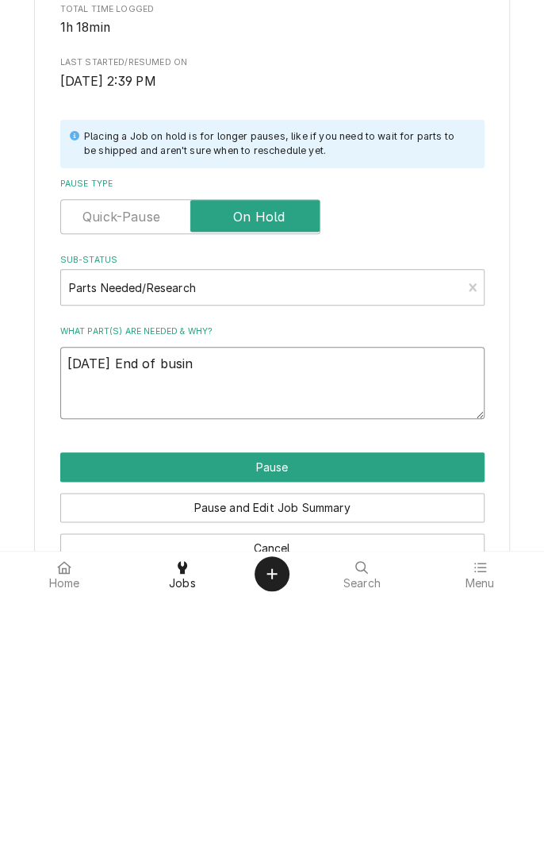
type textarea "8/29/25 End of busine"
type textarea "x"
type textarea "8/29/25 End of busines"
type textarea "x"
type textarea "8/29/25 End of business"
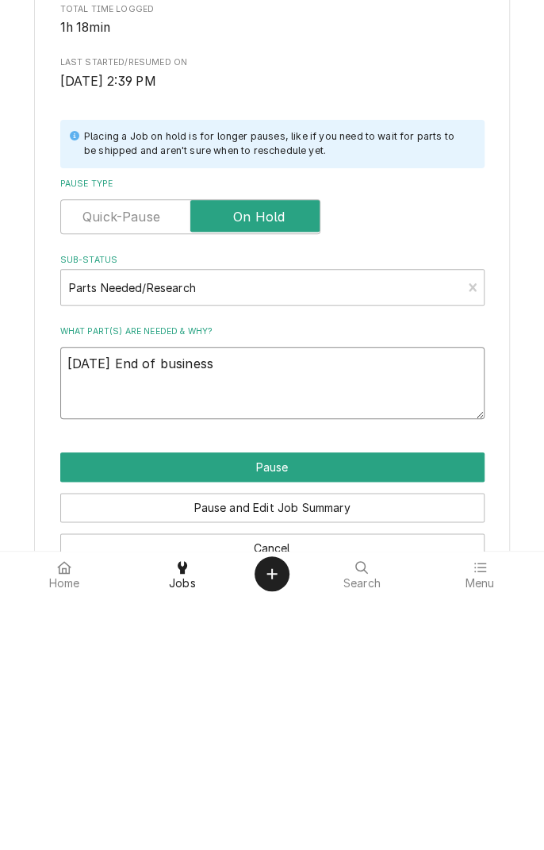
type textarea "x"
type textarea "8/29/25 End of business"
type textarea "x"
type textarea "8/29/25 End of business d"
type textarea "x"
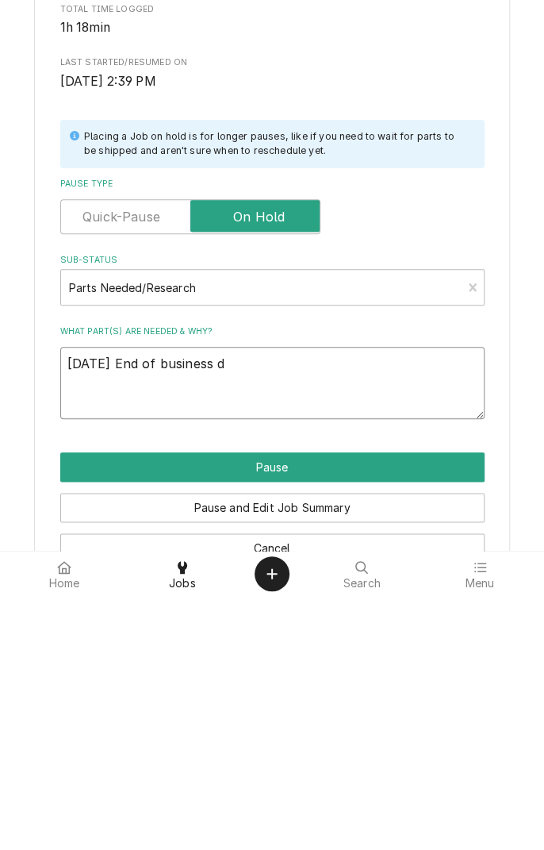
type textarea "8/29/25 End of business da"
type textarea "x"
type textarea "[DATE] End of business day"
type textarea "x"
type textarea "[DATE] End of business day"
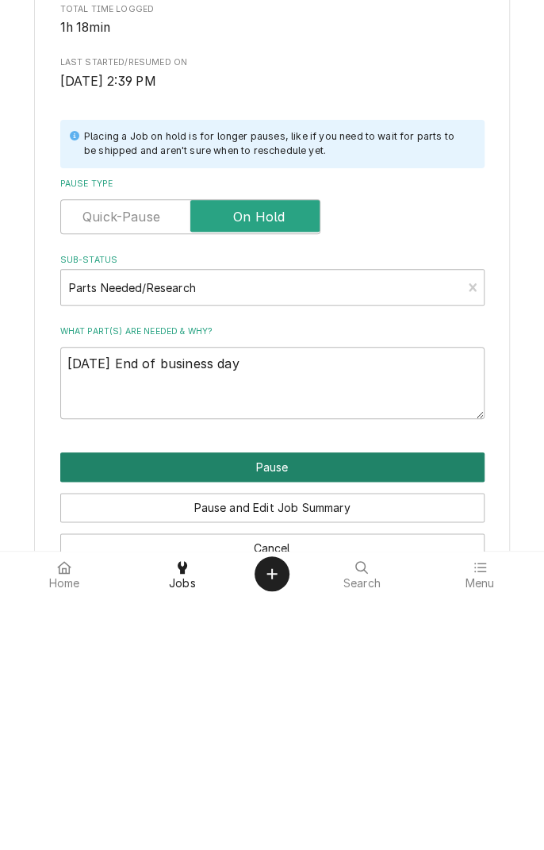
click at [332, 722] on button "Pause" at bounding box center [272, 720] width 425 height 29
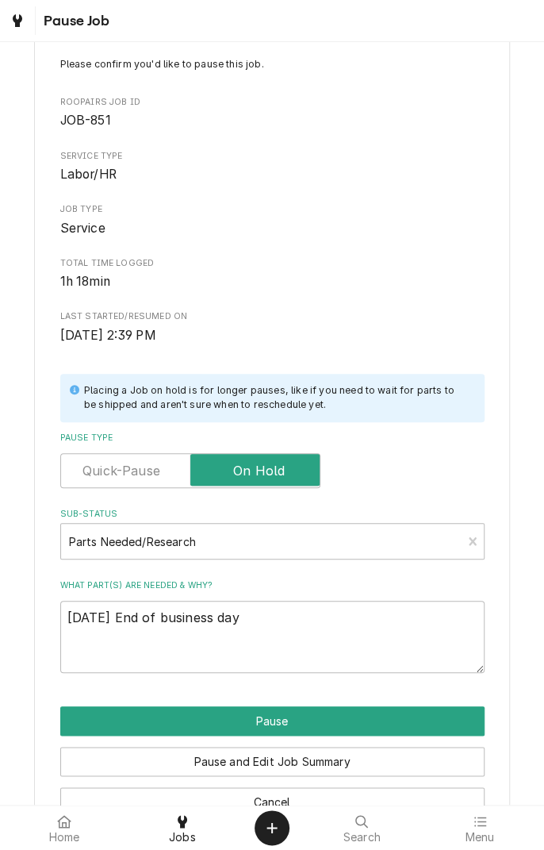
type textarea "x"
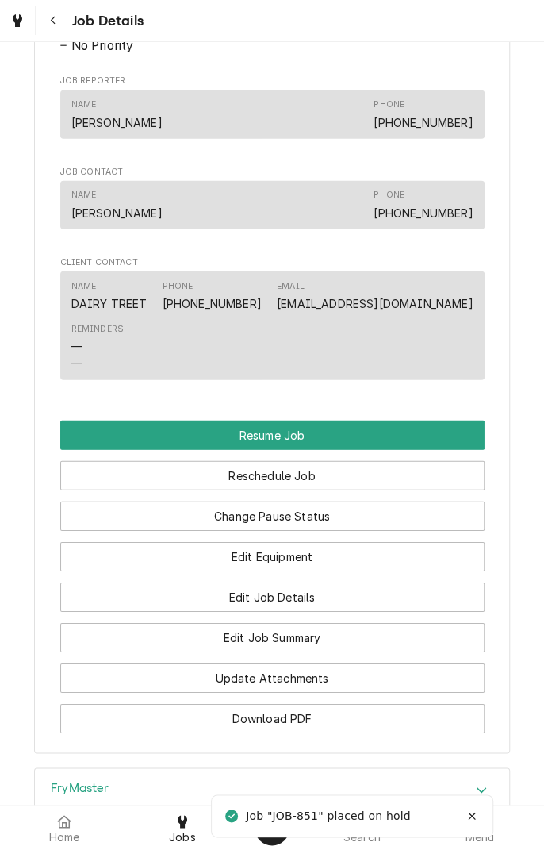
scroll to position [1199, 0]
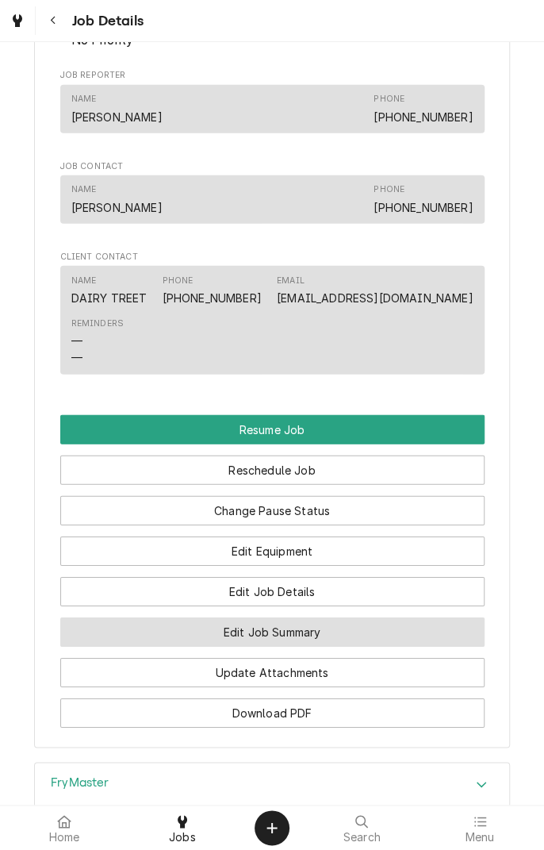
click at [378, 633] on button "Edit Job Summary" at bounding box center [272, 631] width 425 height 29
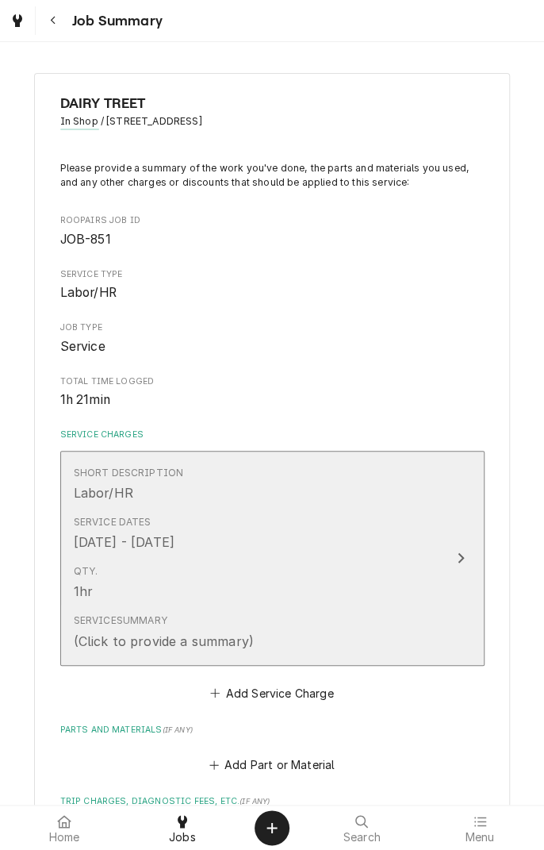
click at [328, 633] on div "Service Summary (Click to provide a summary)" at bounding box center [256, 631] width 364 height 49
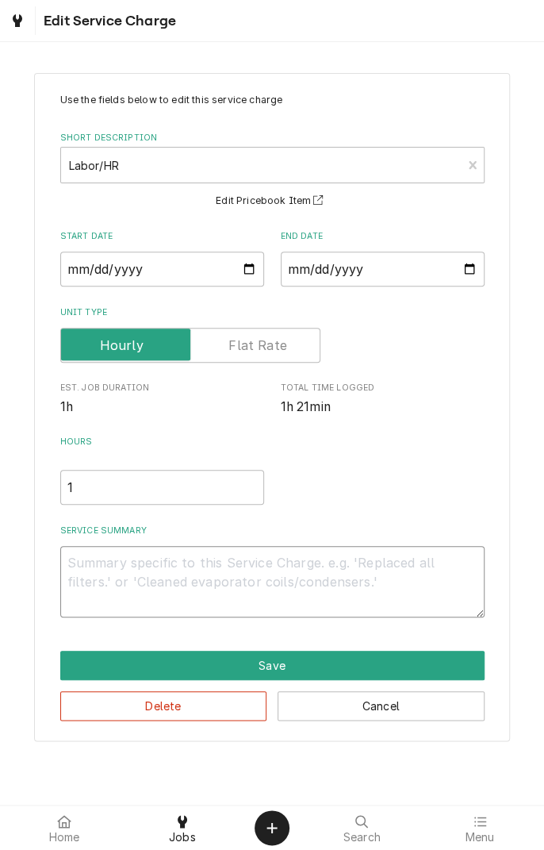
click at [190, 568] on textarea "Service Summary" at bounding box center [272, 581] width 425 height 71
type textarea "x"
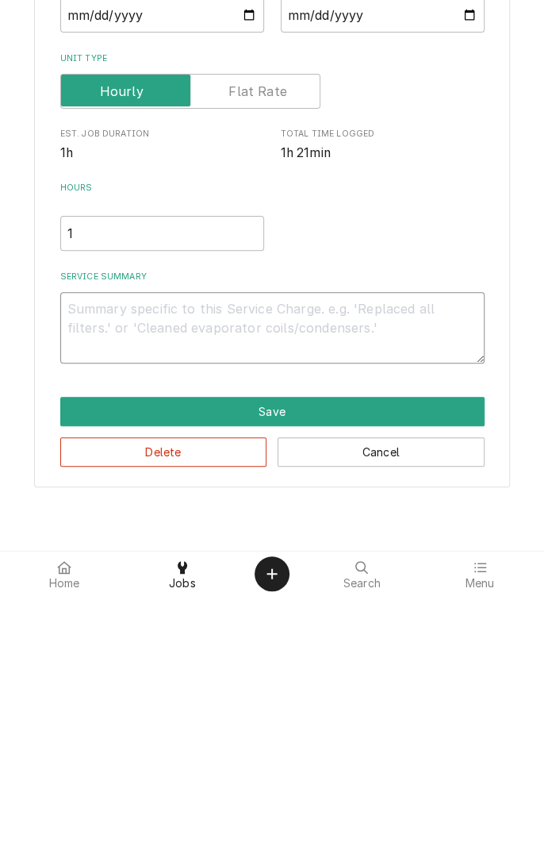
type textarea "8"
type textarea "x"
type textarea "8/"
type textarea "x"
type textarea "8/2"
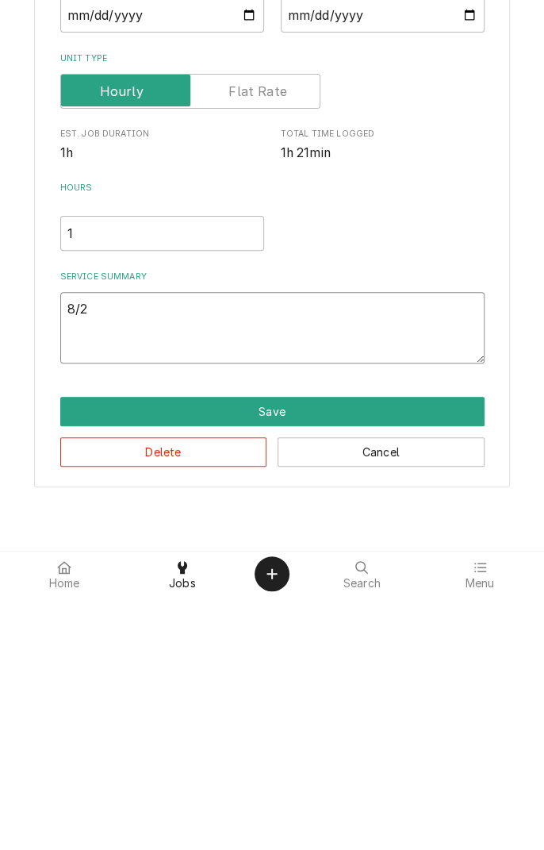
type textarea "x"
type textarea "8/29"
type textarea "x"
type textarea "8/29."
type textarea "x"
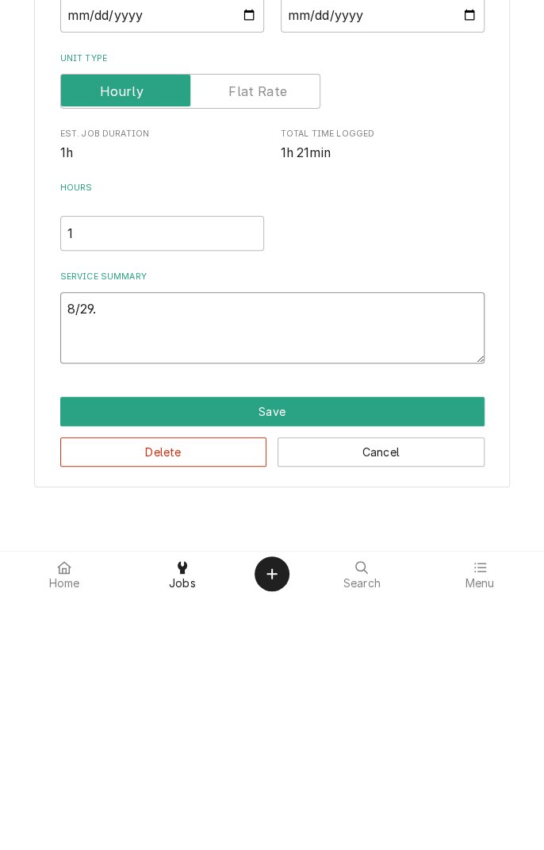
type textarea "8/29"
type textarea "x"
type textarea "8/29/"
type textarea "x"
type textarea "8/29/2"
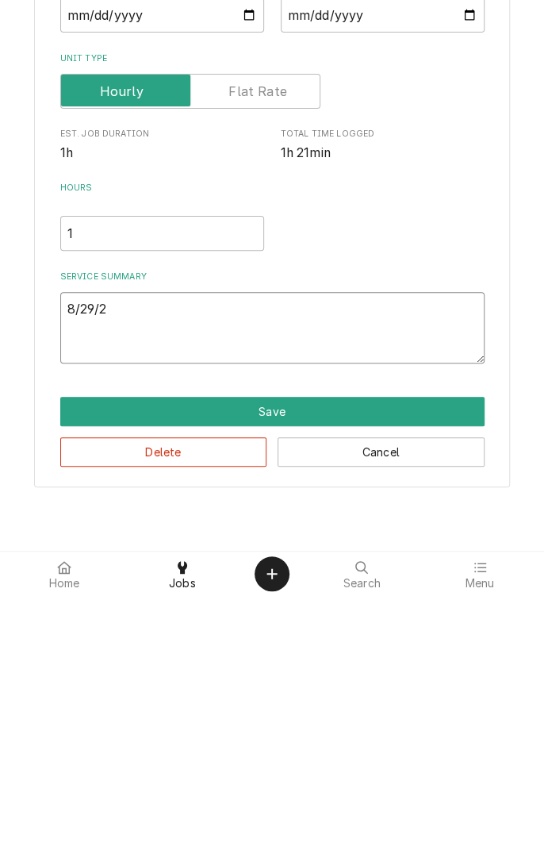
type textarea "x"
type textarea "[DATE]"
type textarea "x"
type textarea "8/29/2"
type textarea "x"
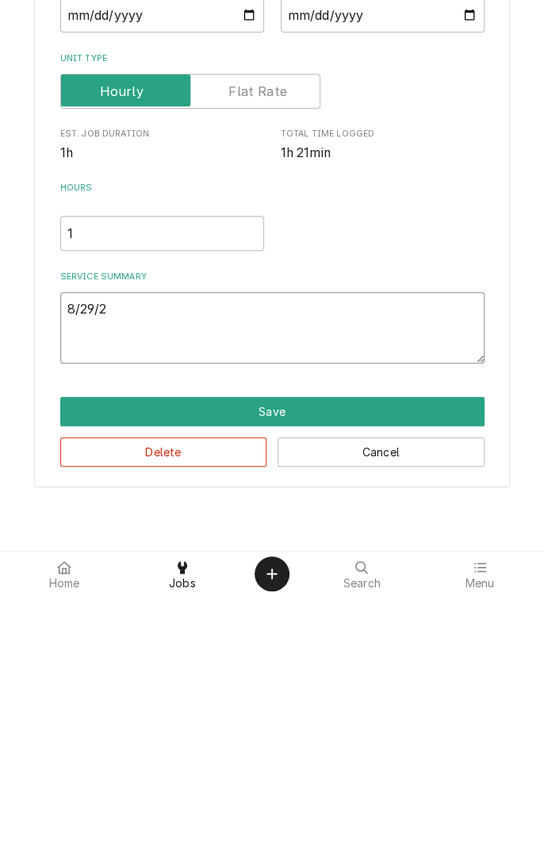
type textarea "8/29/"
type textarea "x"
type textarea "8/29/2"
type textarea "x"
type textarea "8/29/25"
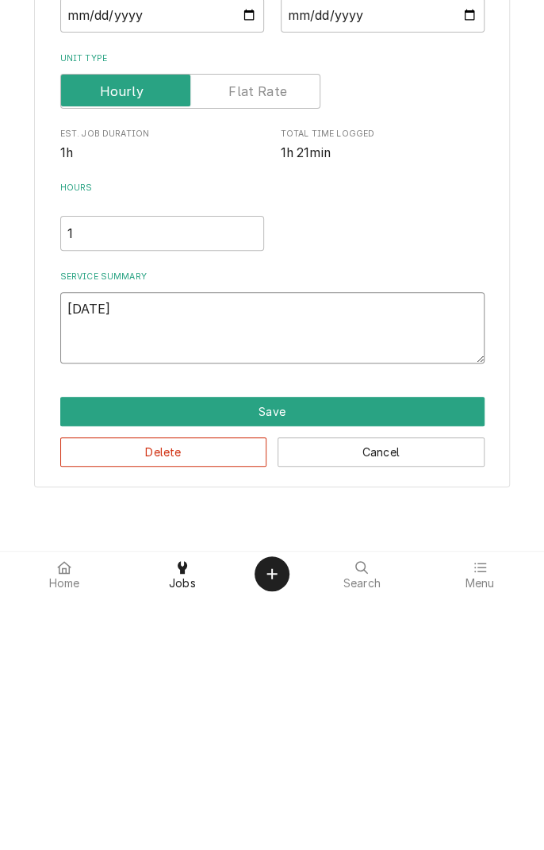
type textarea "x"
type textarea "8/29/25"
type textarea "x"
type textarea "8/29/25 b"
type textarea "x"
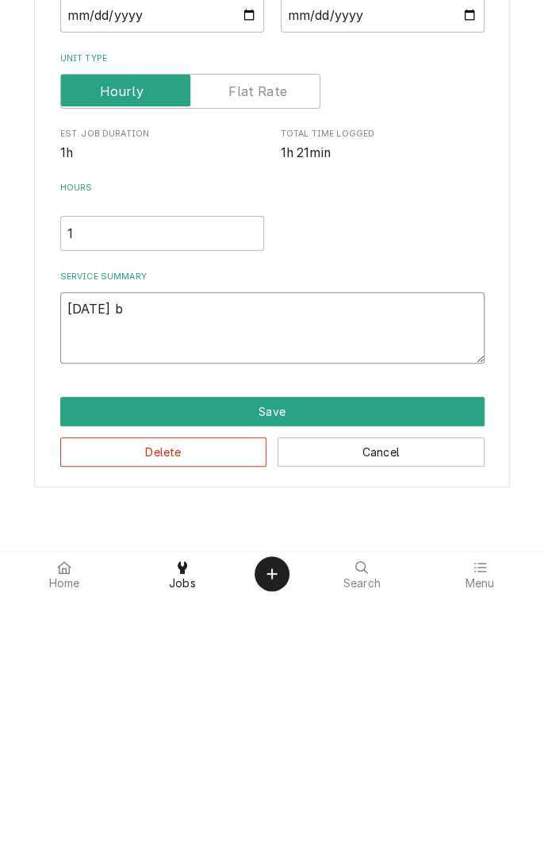
type textarea "8/29/25 be"
type textarea "x"
type textarea "8/29/25 beg"
type textarea "x"
type textarea "8/29/25 begi"
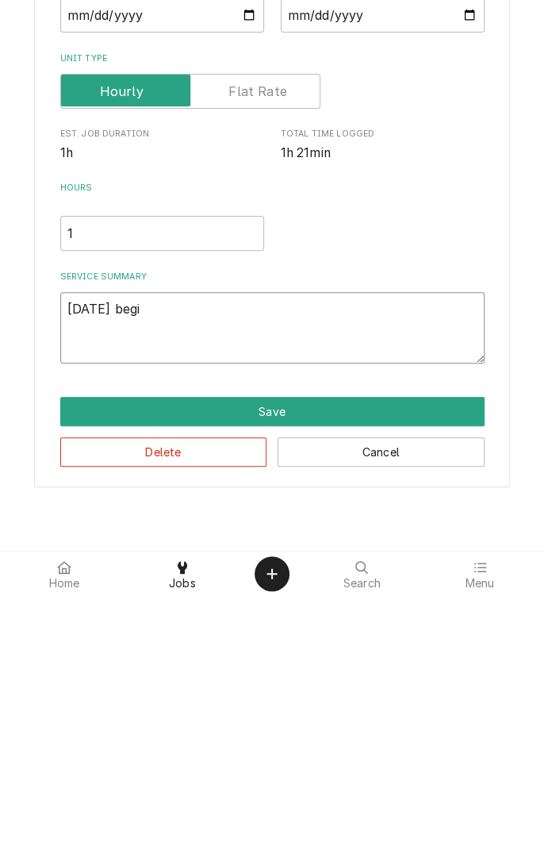
type textarea "x"
type textarea "8/29/25 begin"
type textarea "x"
type textarea "8/29/25 begin"
type textarea "x"
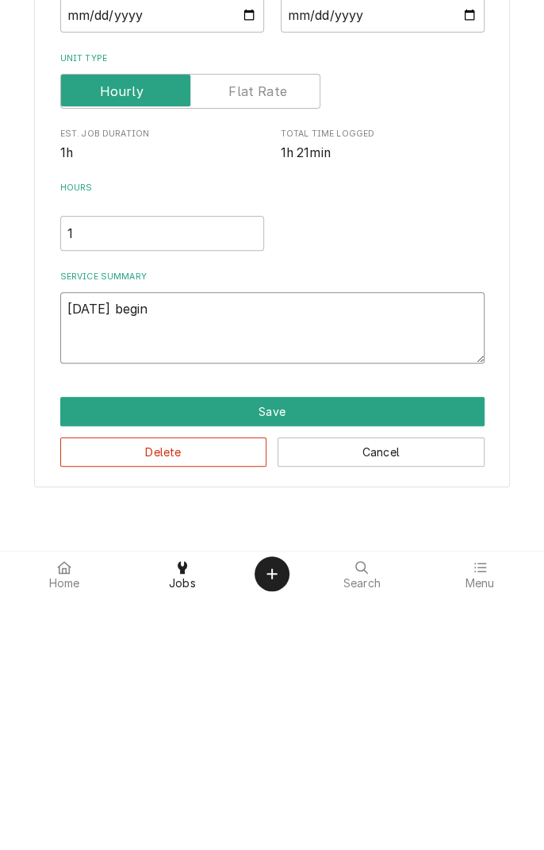
type textarea "8/29/25 begin t"
type textarea "x"
type textarea "8/29/25 begin tr"
type textarea "x"
type textarea "8/29/25 begin tro"
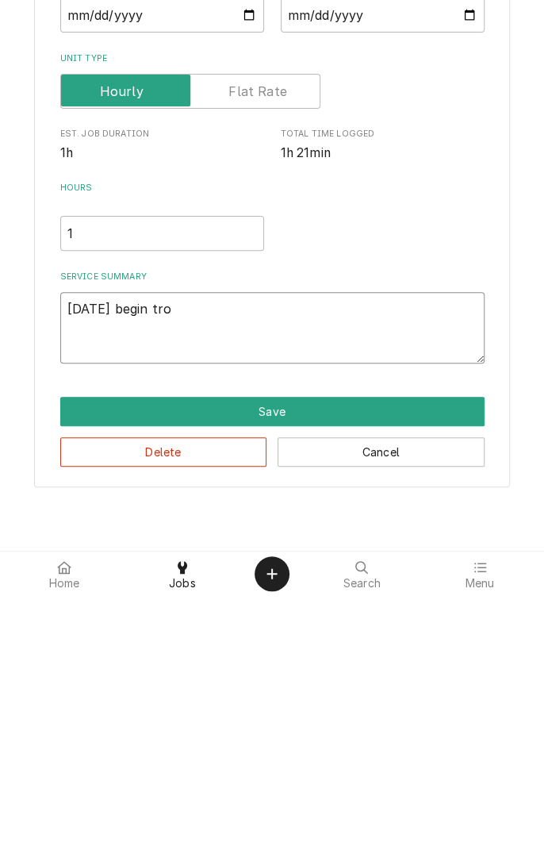
type textarea "x"
type textarea "8/29/25 begin trou"
type textarea "x"
type textarea "8/29/25 begin troub"
type textarea "x"
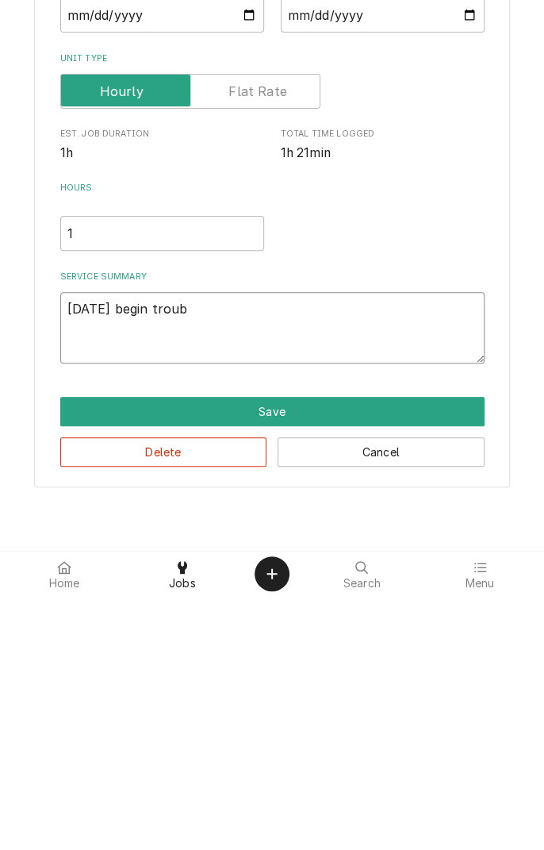
type textarea "8/29/25 begin troubleshooting"
type textarea "x"
type textarea "8/29/25 begin troubleshooting f"
type textarea "x"
type textarea "8/29/25 begin troubleshooting fr"
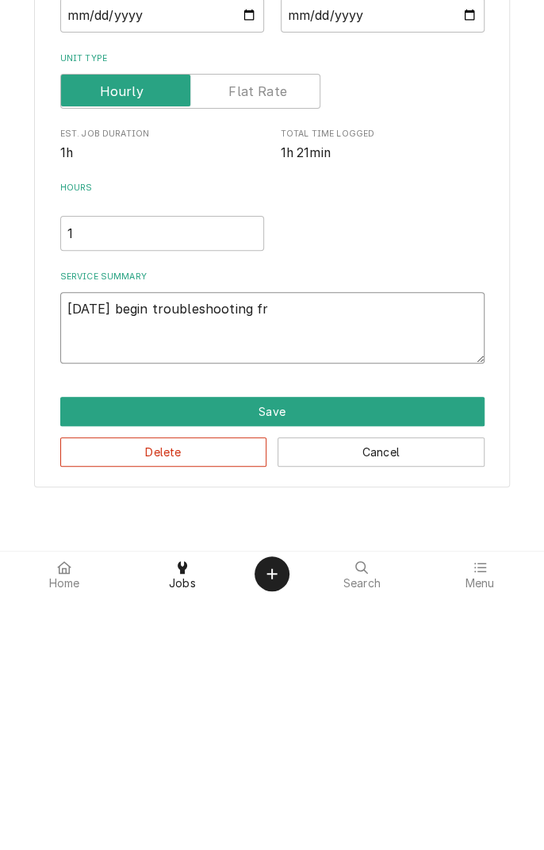
type textarea "x"
type textarea "8/29/25 begin troubleshooting fry"
type textarea "x"
type textarea "8/29/25 begin troubleshooting frye"
type textarea "x"
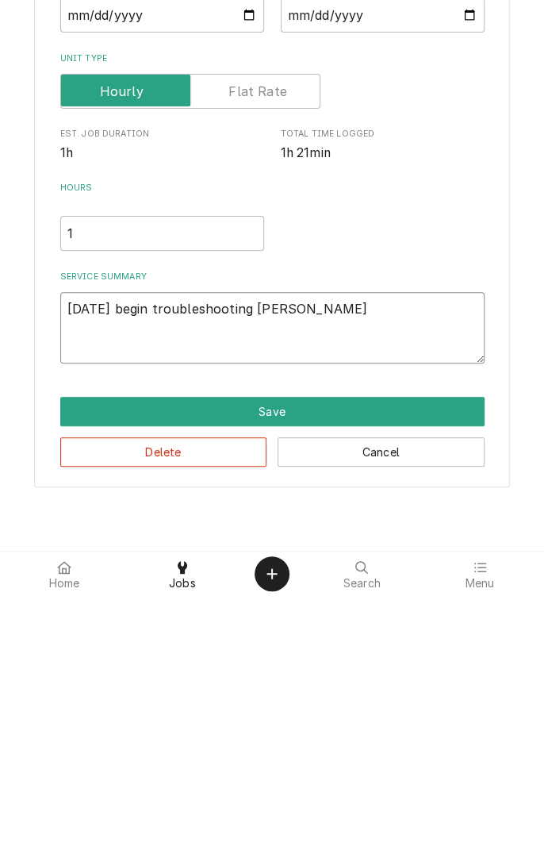
type textarea "8/29/25 begin troubleshooting fryer"
type textarea "x"
type textarea "8/29/25 begin troubleshooting fryers"
type textarea "x"
type textarea "8/29/25 begin troubleshooting fryers."
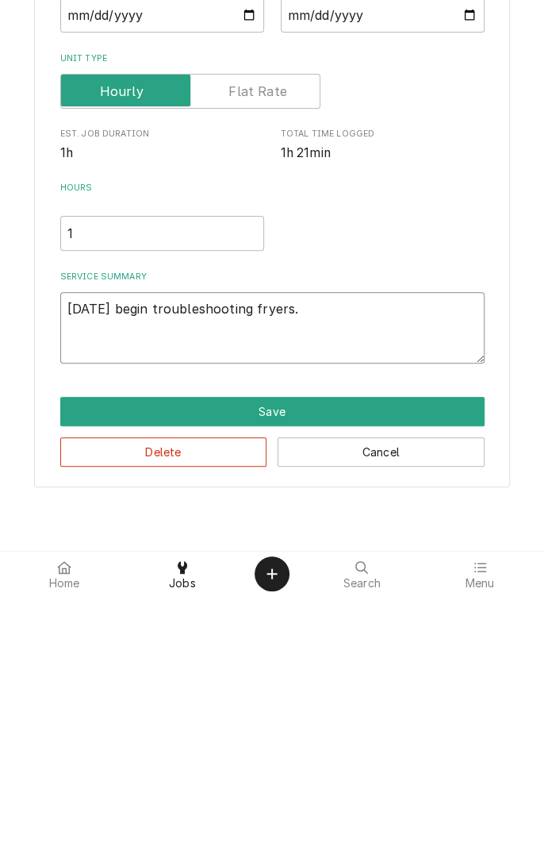
type textarea "x"
type textarea "8/29/25 begin troubleshooting fryers."
type textarea "x"
type textarea "8/29/25 begin troubleshooting fryers. D"
type textarea "x"
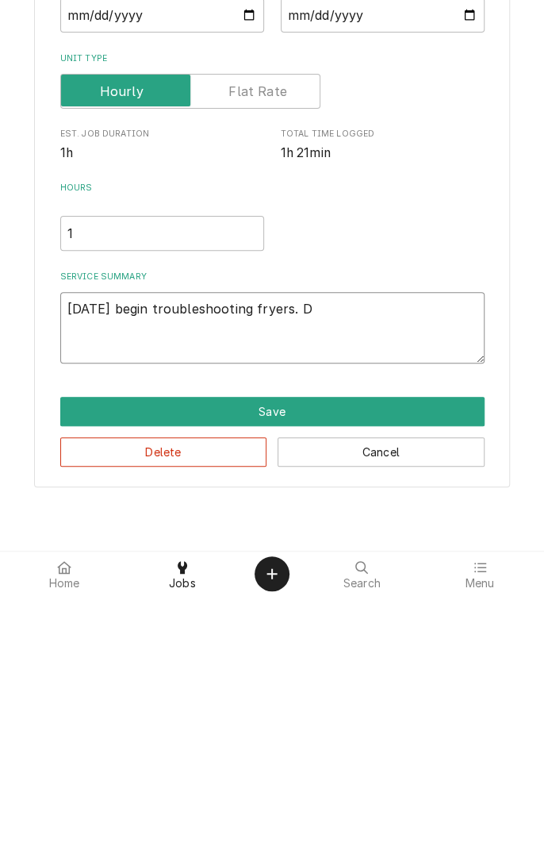
type textarea "8/29/25 begin troubleshooting fryers. Di"
type textarea "x"
type textarea "8/29/25 begin troubleshooting fryers. Dis"
type textarea "x"
type textarea "8/29/25 begin troubleshooting fryers. Disa"
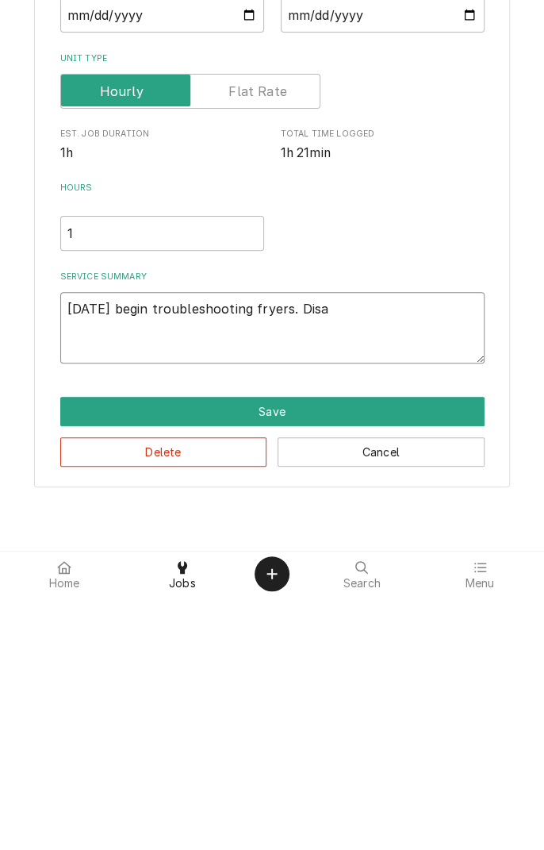
type textarea "x"
type textarea "8/29/25 begin troubleshooting fryers. Disassembled"
type textarea "x"
type textarea "8/29/25 begin troubleshooting fryers. Disassembled l"
type textarea "x"
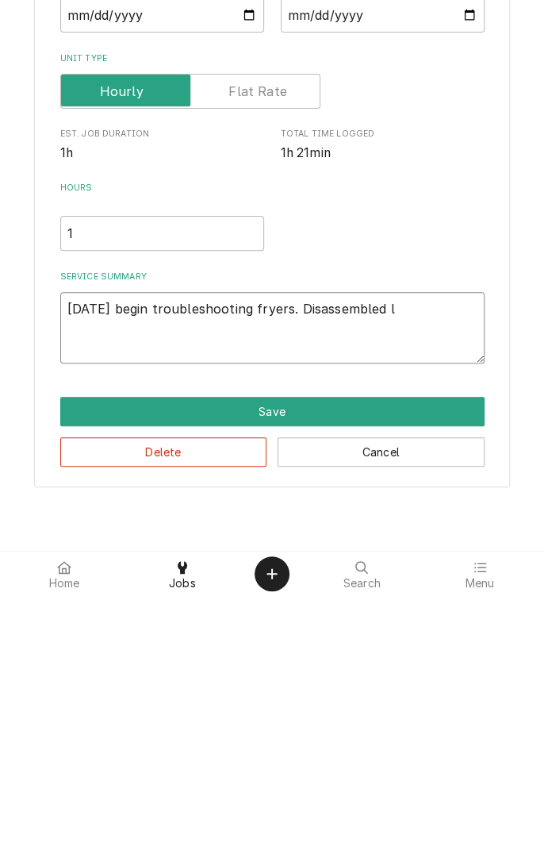
type textarea "8/29/25 begin troubleshooting fryers. Disassembled li"
type textarea "x"
type textarea "8/29/25 begin troubleshooting fryers. Disassembled lif"
type textarea "x"
type textarea "8/29/25 begin troubleshooting fryers. Disassembled lift"
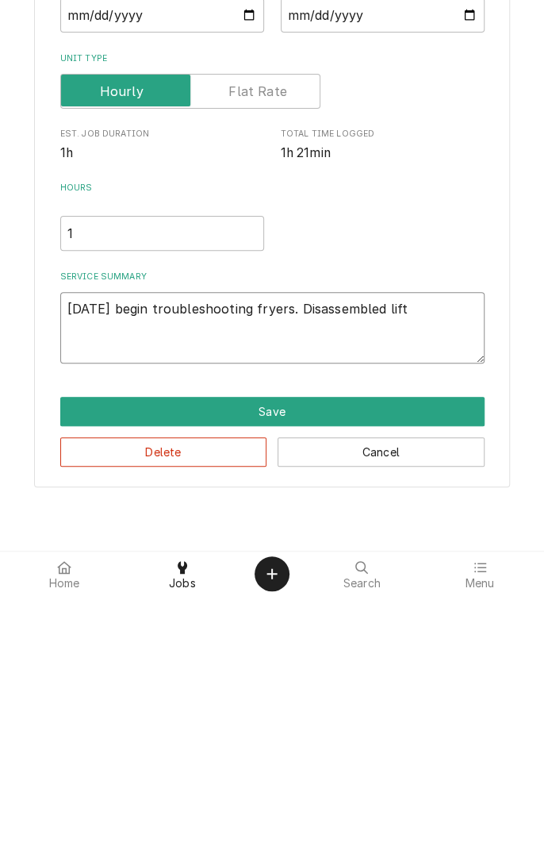
type textarea "x"
type textarea "8/29/25 begin troubleshooting fryers. Disassembled lifta"
type textarea "x"
type textarea "8/29/25 begin troubleshooting fryers. Disassembled lift"
type textarea "x"
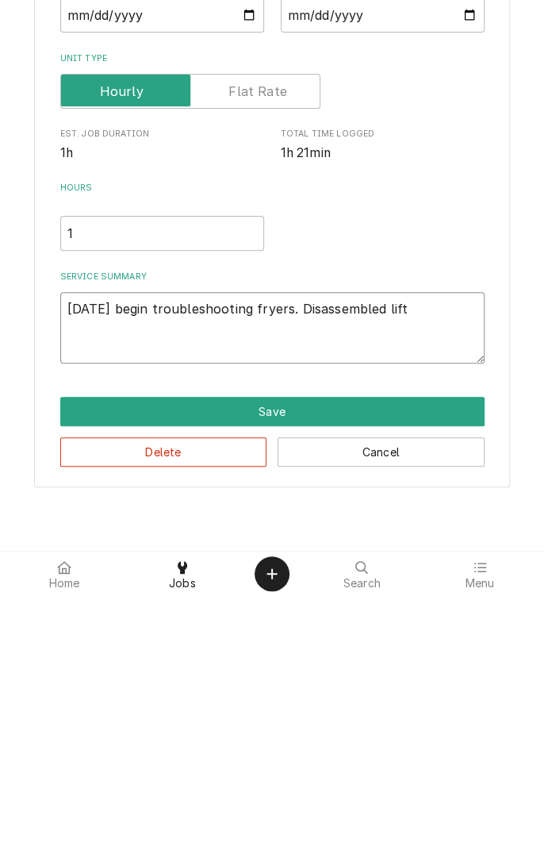
type textarea "8/29/25 begin troubleshooting fryers. Disassembled lift"
type textarea "x"
type textarea "8/29/25 begin troubleshooting fryers. Disassembled lift a"
type textarea "x"
type textarea "8/29/25 begin troubleshooting fryers. Disassembled lift an"
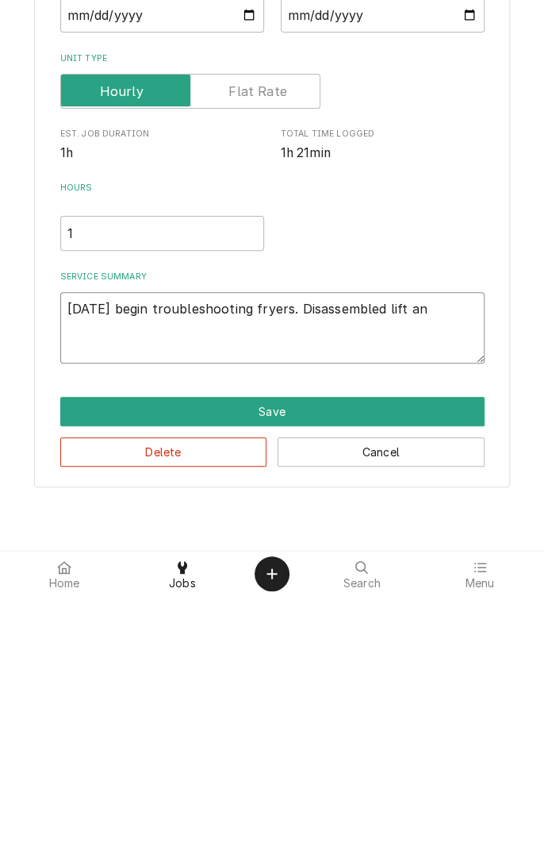
type textarea "x"
type textarea "8/29/25 begin troubleshooting fryers. Disassembled lift and"
type textarea "x"
type textarea "8/29/25 begin troubleshooting fryers. Disassembled lift and"
type textarea "x"
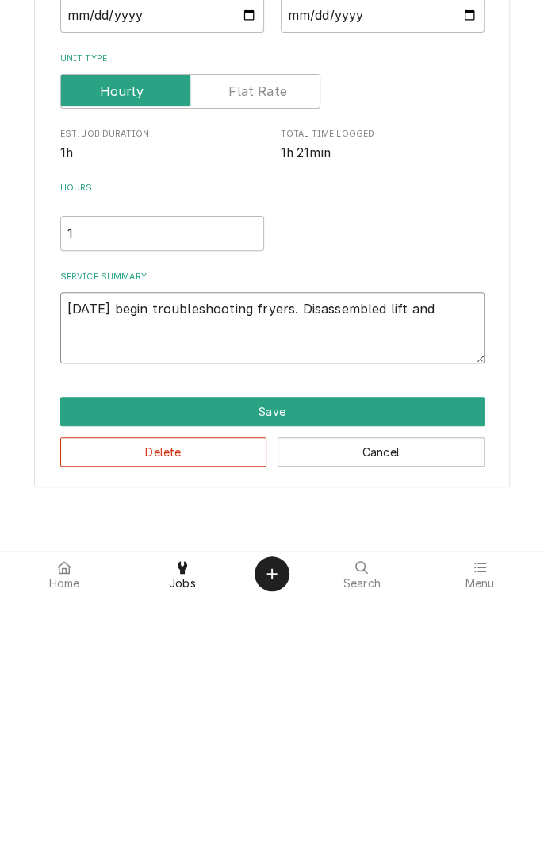
type textarea "8/29/25 begin troubleshooting fryers. Disassembled lift and r"
type textarea "x"
type textarea "8/29/25 begin troubleshooting fryers. Disassembled lift and re"
type textarea "x"
type textarea "8/29/25 begin troubleshooting fryers. Disassembled lift and reo"
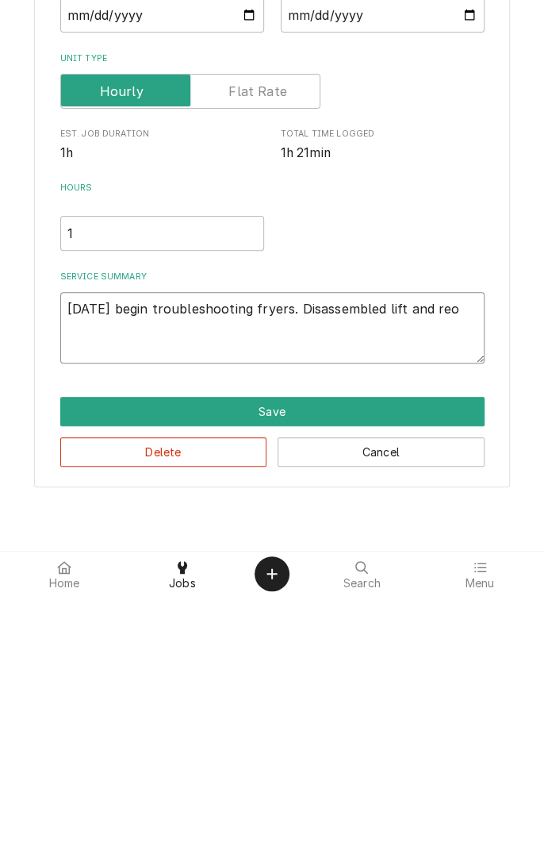
type textarea "x"
type textarea "8/29/25 begin troubleshooting fryers. Disassembled lift and reom"
type textarea "x"
type textarea "8/29/25 begin troubleshooting fryers. Disassembled lift and reome"
type textarea "x"
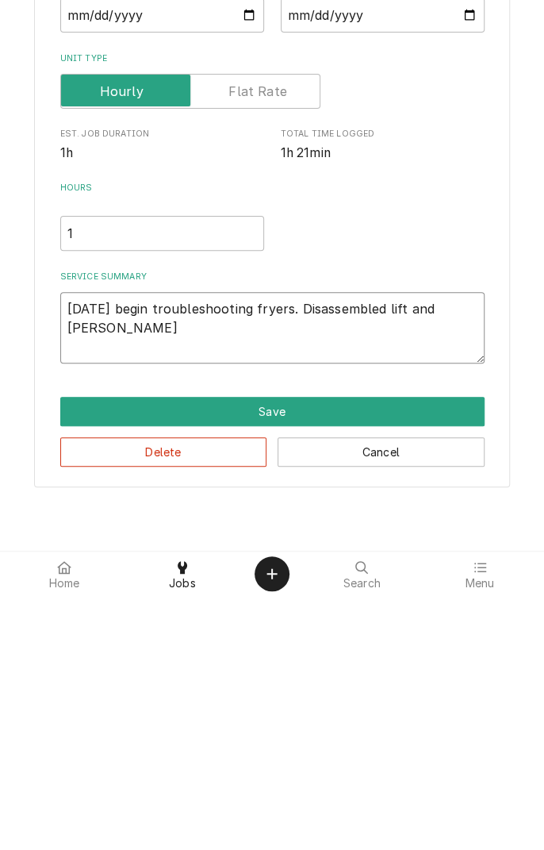
type textarea "8/29/25 begin troubleshooting fryers. Disassembled lift and reomed"
type textarea "x"
type textarea "8/29/25 begin troubleshooting fryers. Disassembled lift and removed"
type textarea "x"
type textarea "8/29/25 begin troubleshooting fryers. Disassembled lift and removed p"
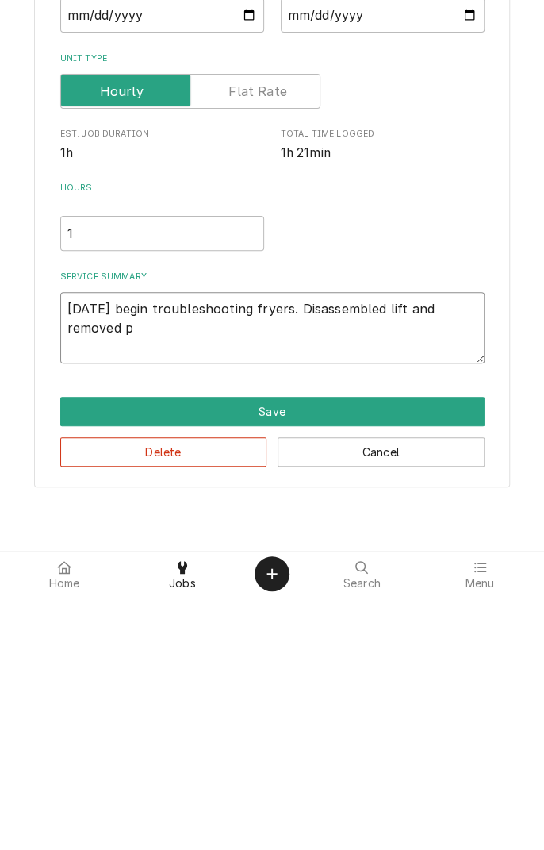
type textarea "x"
type textarea "8/29/25 begin troubleshooting fryers. Disassembled lift and removed po"
type textarea "x"
type textarea "8/29/25 begin troubleshooting fryers. Disassembled lift and removed pow"
type textarea "x"
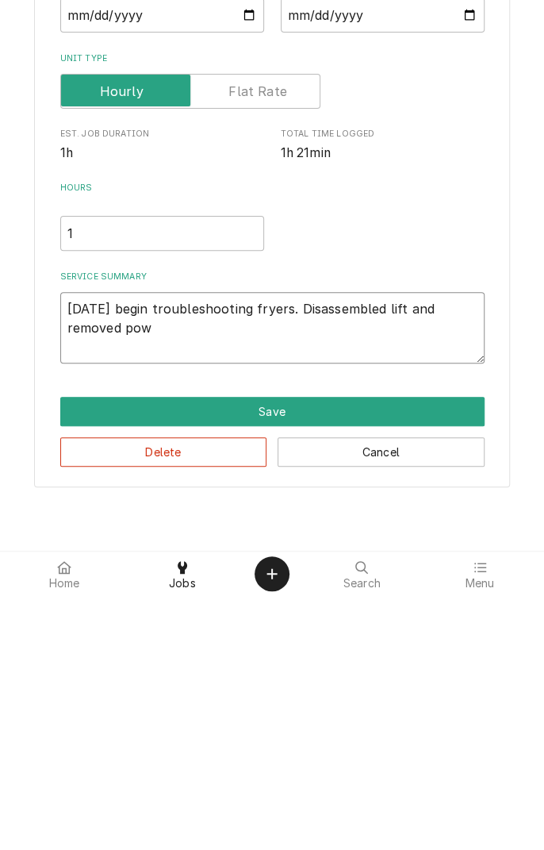
type textarea "8/29/25 begin troubleshooting fryers. Disassembled lift and removed powe"
type textarea "x"
type textarea "8/29/25 begin troubleshooting fryers. Disassembled lift and removed power"
type textarea "x"
type textarea "8/29/25 begin troubleshooting fryers. Disassembled lift and removed power"
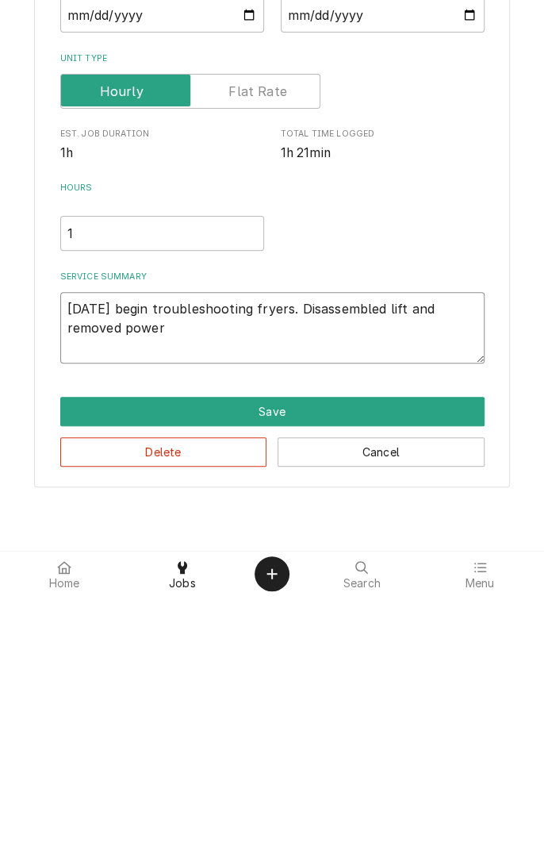
type textarea "x"
type textarea "8/29/25 begin troubleshooting fryers. Disassembled lift and removed power c"
type textarea "x"
type textarea "8/29/25 begin troubleshooting fryers. Disassembled lift and removed power ca"
type textarea "x"
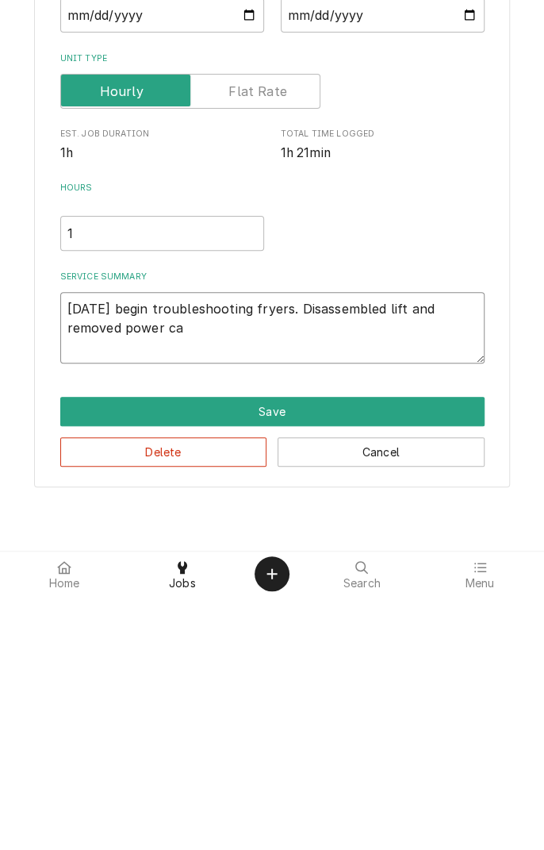
type textarea "8/29/25 begin troubleshooting fryers. Disassembled lift and removed power cab"
type textarea "x"
type textarea "8/29/25 begin troubleshooting fryers. Disassembled lift and removed power cabl"
type textarea "x"
type textarea "8/29/25 begin troubleshooting fryers. Disassembled lift and removed power cable"
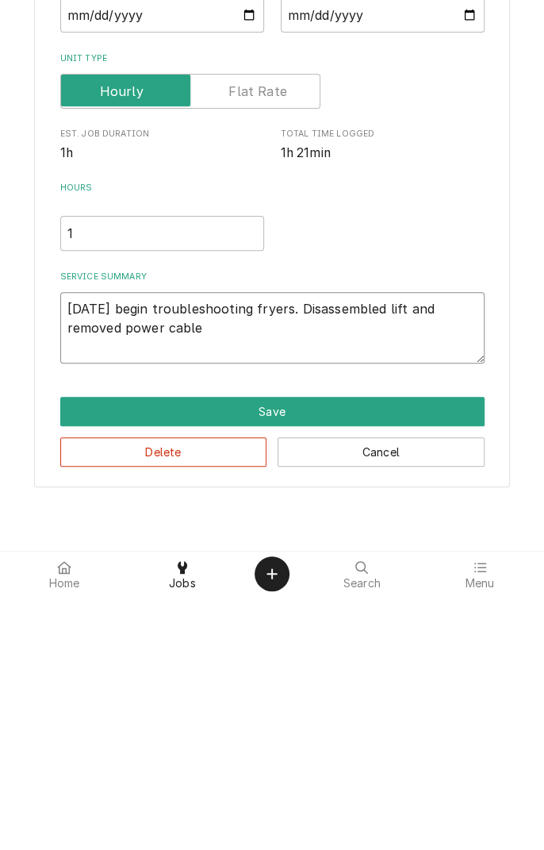
type textarea "x"
type textarea "8/29/25 begin troubleshooting fryers. Disassembled lift and removed power cables"
type textarea "x"
type textarea "8/29/25 begin troubleshooting fryers. Disassembled lift and removed power cables"
type textarea "x"
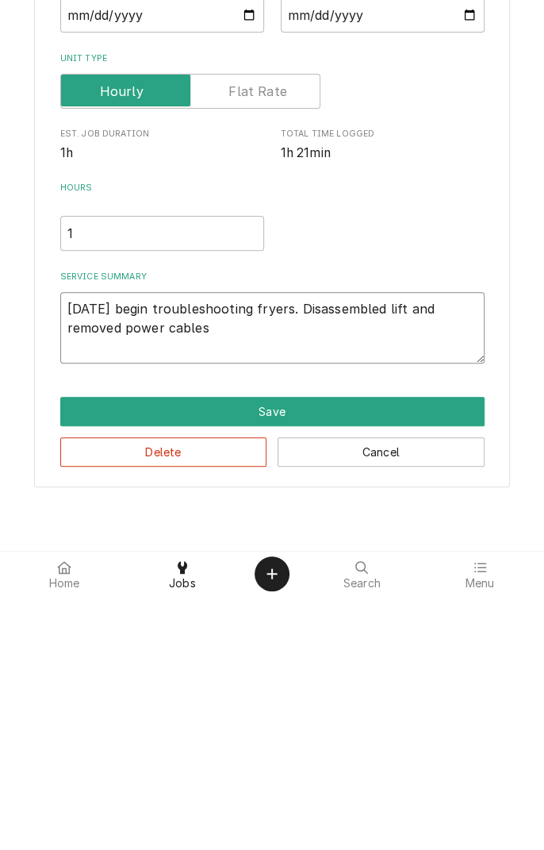
type textarea "8/29/25 begin troubleshooting fryers. Disassembled lift and removed power cable…"
type textarea "x"
type textarea "8/29/25 begin troubleshooting fryers. Disassembled lift and removed power cable…"
type textarea "x"
type textarea "8/29/25 begin troubleshooting fryers. Disassembled lift and removed power cable…"
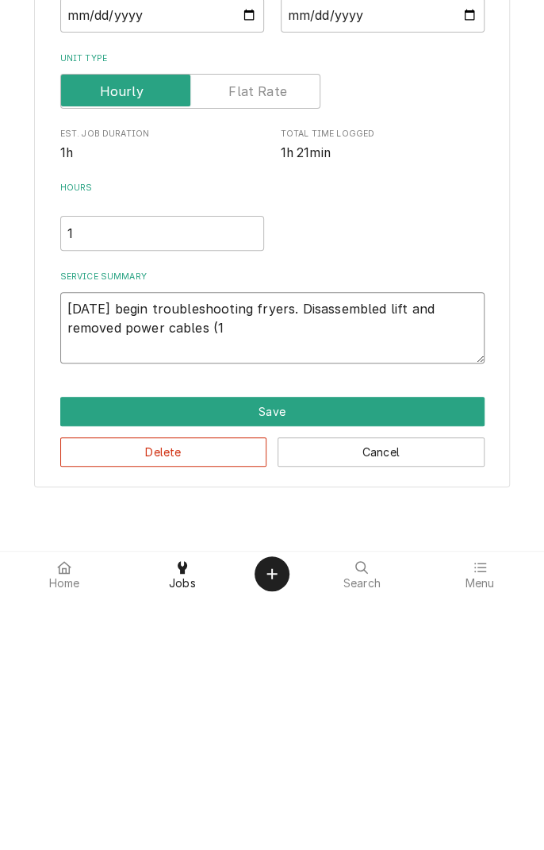
type textarea "x"
type textarea "8/29/25 begin troubleshooting fryers. Disassembled lift and removed power cable…"
type textarea "x"
type textarea "8/29/25 begin troubleshooting fryers. Disassembled lift and removed power cable…"
type textarea "x"
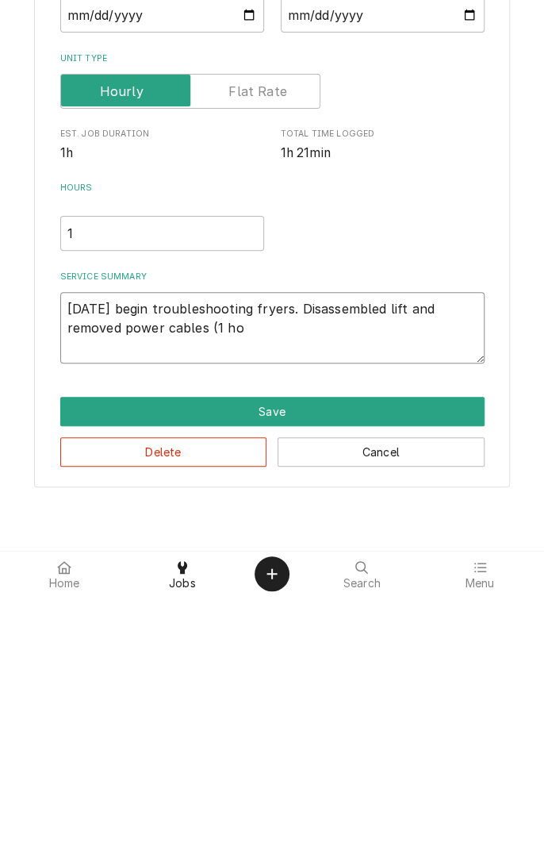
type textarea "8/29/25 begin troubleshooting fryers. Disassembled lift and removed power cable…"
type textarea "x"
type textarea "8/29/25 begin troubleshooting fryers. Disassembled lift and removed power cable…"
type textarea "x"
type textarea "8/29/25 begin troubleshooting fryers. Disassembled lift and removed power cable…"
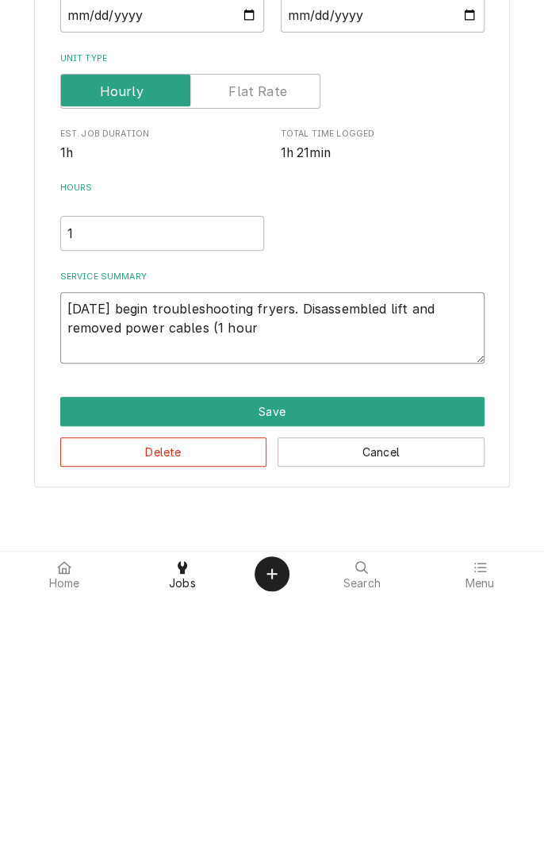
type textarea "x"
type textarea "8/29/25 begin troubleshooting fryers. Disassembled lift and removed power cable…"
type textarea "x"
type textarea "8/29/25 begin troubleshooting fryers. Disassembled lift and removed power cable…"
type textarea "x"
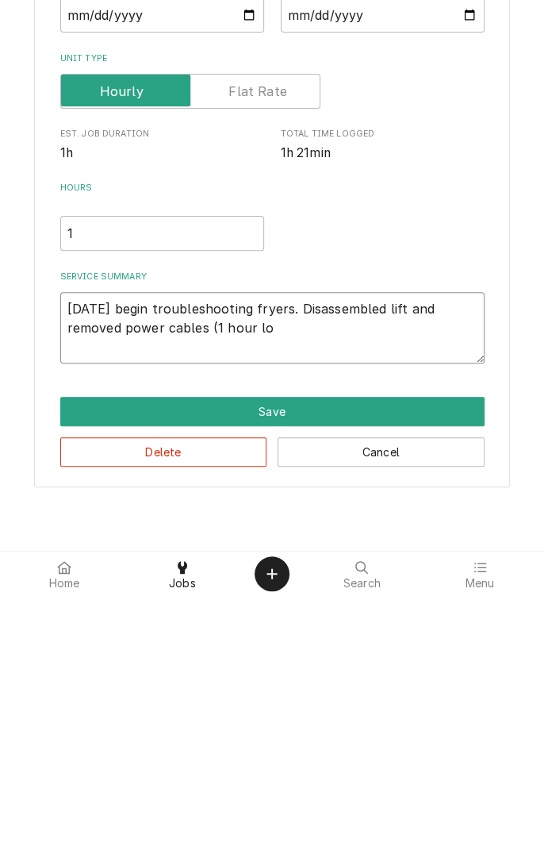
type textarea "8/29/25 begin troubleshooting fryers. Disassembled lift and removed power cable…"
type textarea "x"
type textarea "8/29/25 begin troubleshooting fryers. Disassembled lift and removed power cable…"
type textarea "x"
type textarea "8/29/25 begin troubleshooting fryers. Disassembled lift and removed power cable…"
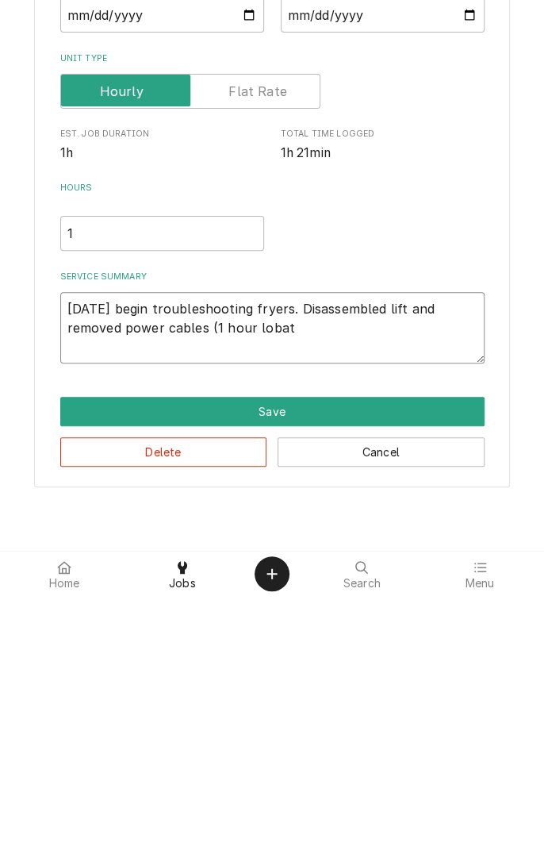
type textarea "x"
type textarea "8/29/25 begin troubleshooting fryers. Disassembled lift and removed power cable…"
type textarea "x"
type textarea "8/29/25 begin troubleshooting fryers. Disassembled lift and removed power cable…"
type textarea "x"
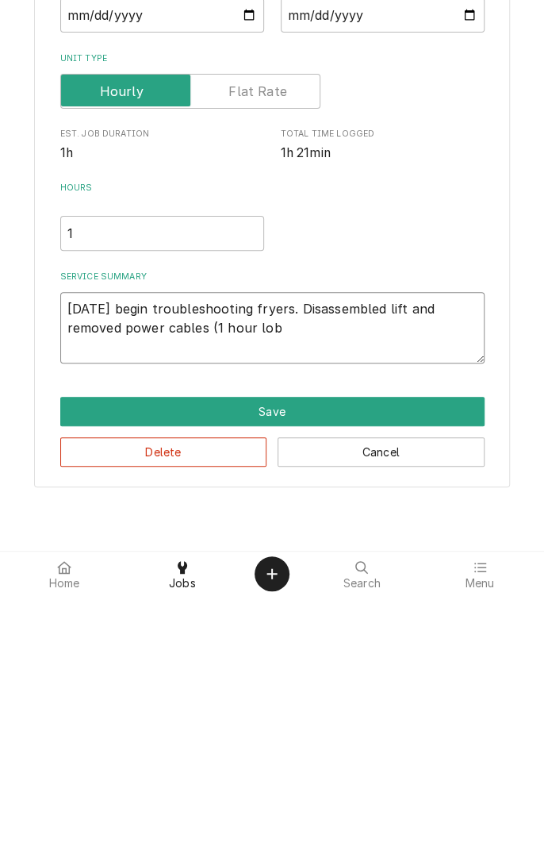
type textarea "8/29/25 begin troubleshooting fryers. Disassembled lift and removed power cable…"
type textarea "x"
type textarea "8/29/25 begin troubleshooting fryers. Disassembled lift and removed power cable…"
type textarea "x"
type textarea "8/29/25 begin troubleshooting fryers. Disassembled lift and removed power cable…"
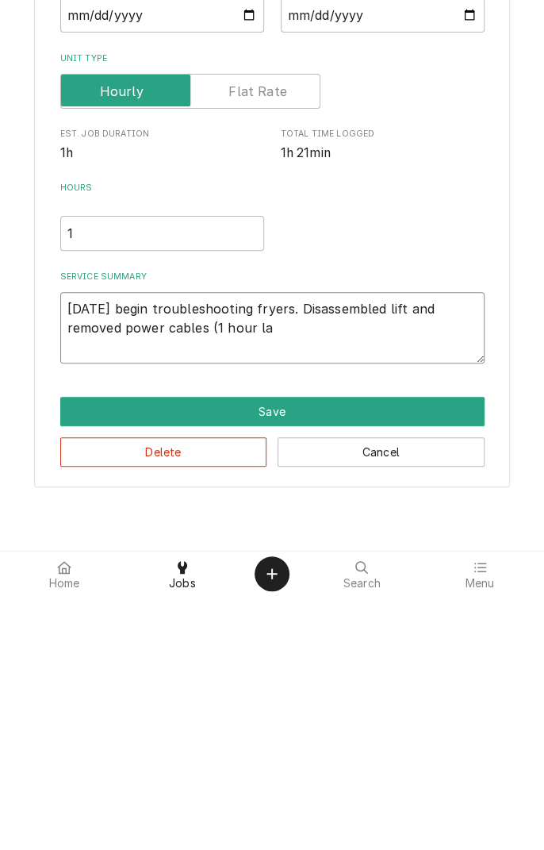
type textarea "x"
type textarea "8/29/25 begin troubleshooting fryers. Disassembled lift and removed power cable…"
type textarea "x"
type textarea "8/29/25 begin troubleshooting fryers. Disassembled lift and removed power cable…"
type textarea "x"
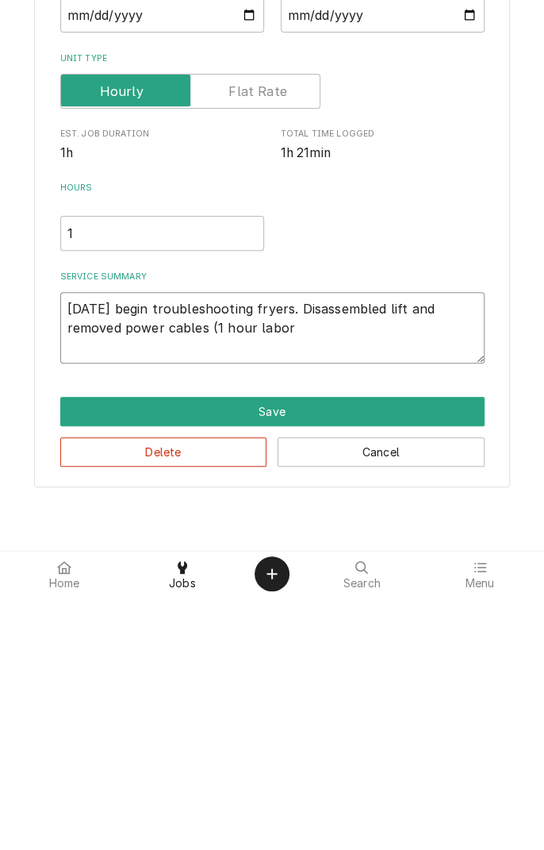
type textarea "[DATE] begin troubleshooting fryers. Disassembled lift and removed power cables…"
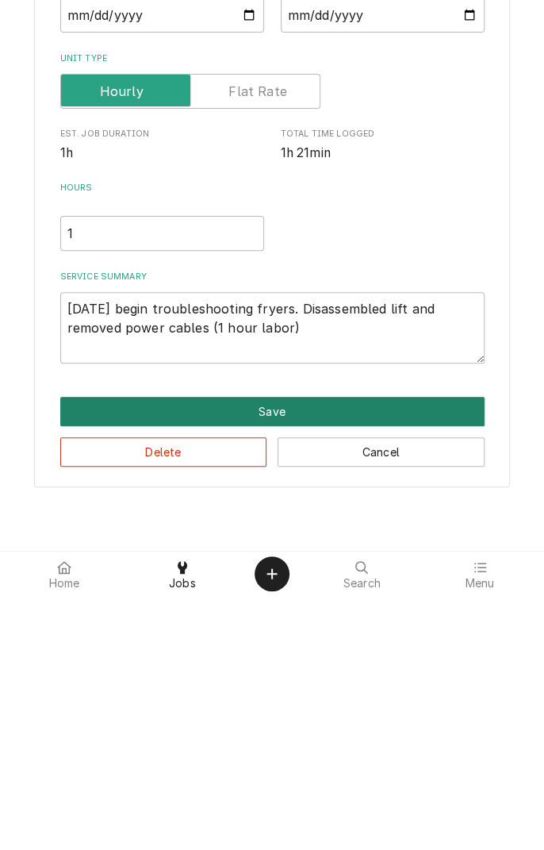
click at [298, 662] on button "Save" at bounding box center [272, 665] width 425 height 29
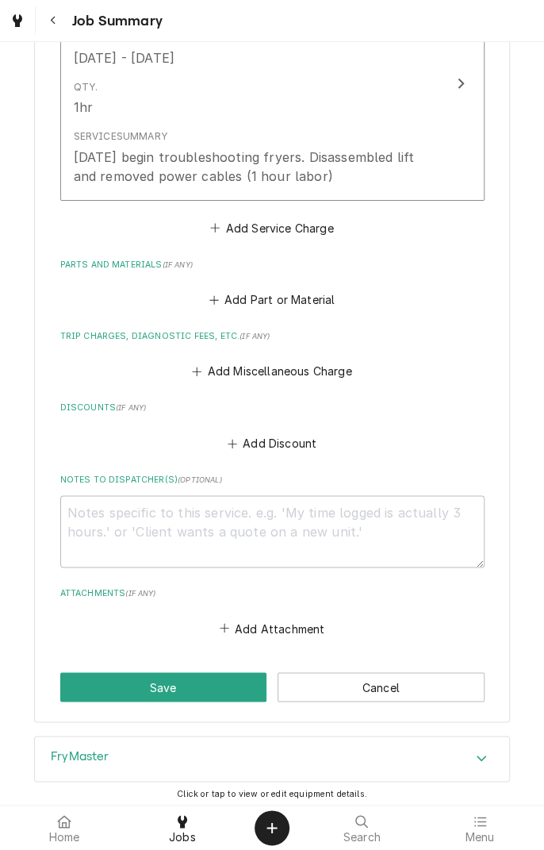
scroll to position [563, 0]
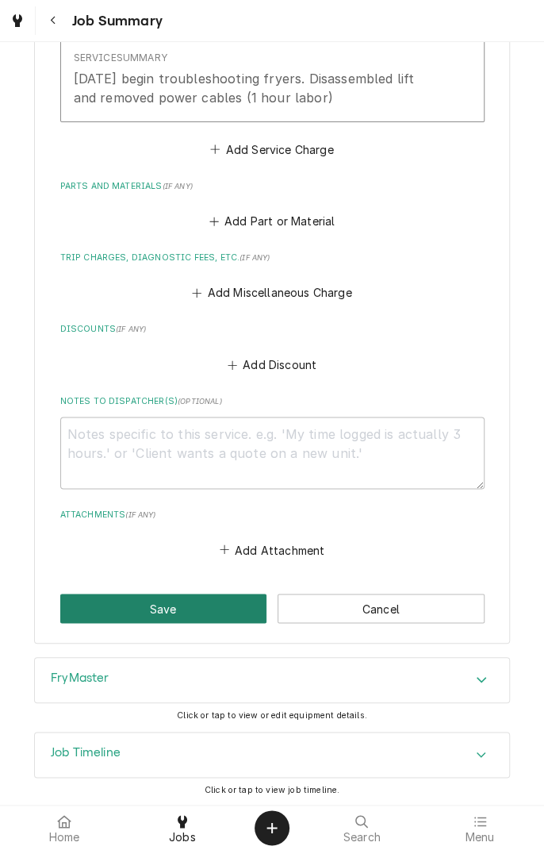
click at [200, 607] on button "Save" at bounding box center [163, 608] width 207 height 29
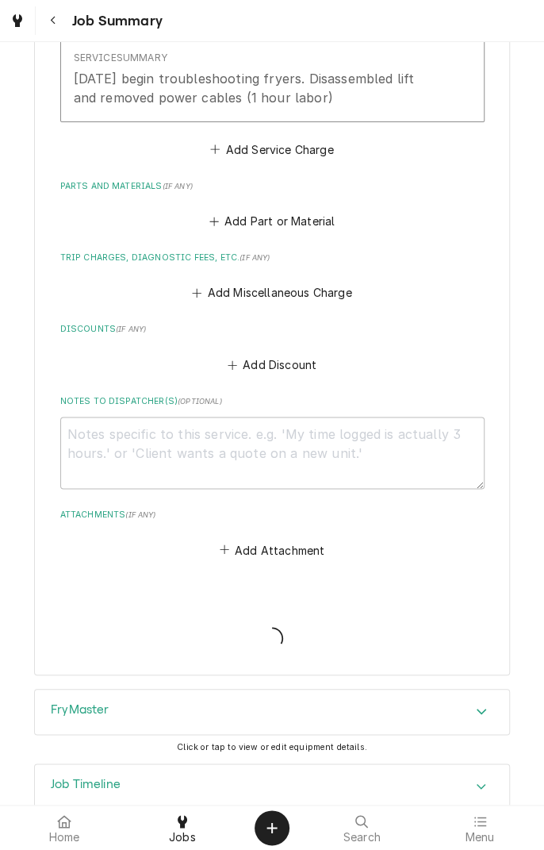
type textarea "x"
